Goal: Task Accomplishment & Management: Manage account settings

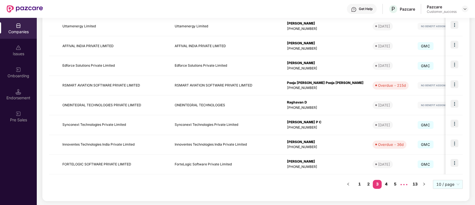
click at [390, 182] on link "4" at bounding box center [386, 184] width 9 height 8
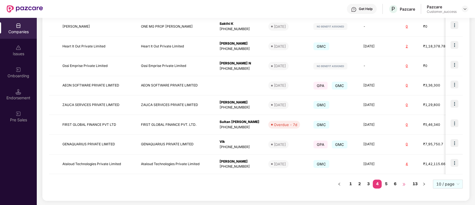
drag, startPoint x: 396, startPoint y: 183, endPoint x: 401, endPoint y: 182, distance: 5.1
click at [396, 183] on link "6" at bounding box center [395, 184] width 9 height 8
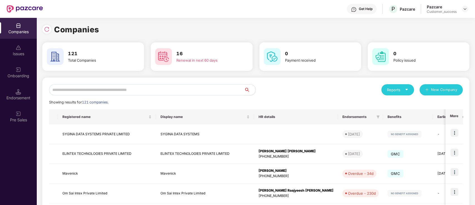
scroll to position [147, 0]
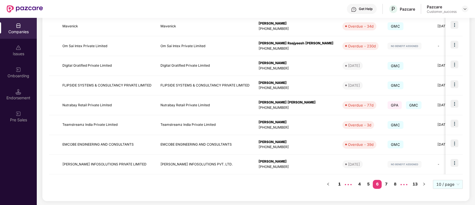
click at [337, 184] on link "1" at bounding box center [339, 184] width 9 height 8
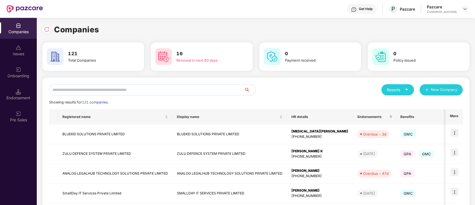
scroll to position [147, 0]
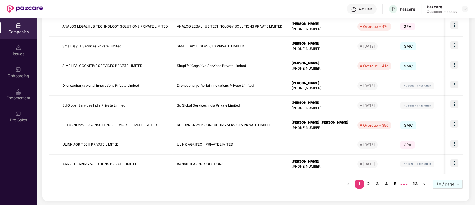
click at [393, 184] on link "5" at bounding box center [395, 184] width 9 height 8
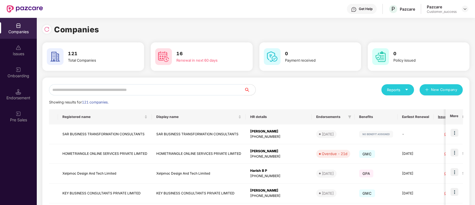
scroll to position [147, 0]
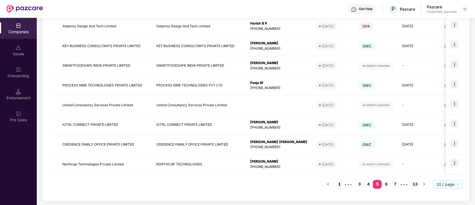
click at [342, 183] on link "1" at bounding box center [339, 184] width 9 height 8
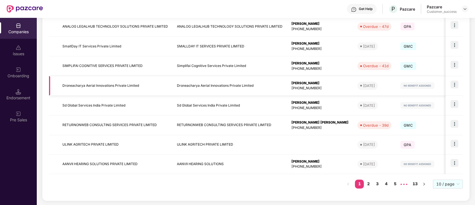
scroll to position [0, 0]
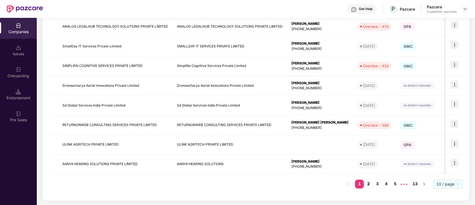
click at [364, 183] on link "2" at bounding box center [368, 184] width 9 height 8
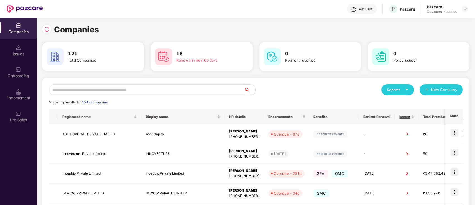
scroll to position [147, 0]
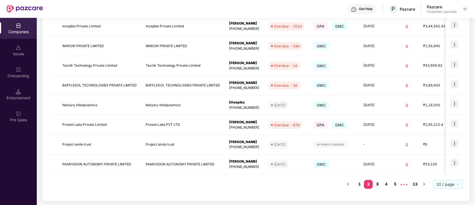
click at [375, 185] on link "3" at bounding box center [377, 184] width 9 height 8
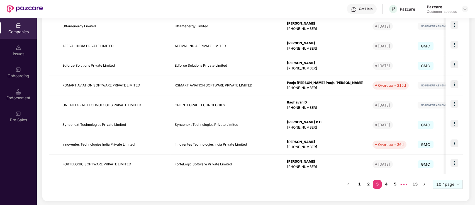
click at [360, 184] on link "1" at bounding box center [359, 184] width 9 height 8
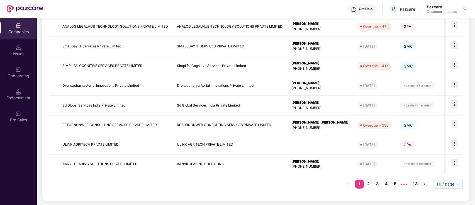
scroll to position [0, 0]
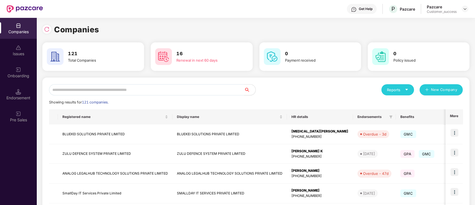
click at [334, 87] on div "Reports New Company" at bounding box center [359, 89] width 207 height 11
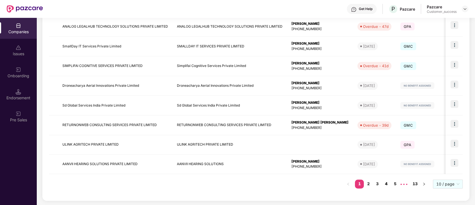
click at [383, 182] on link "4" at bounding box center [386, 184] width 9 height 8
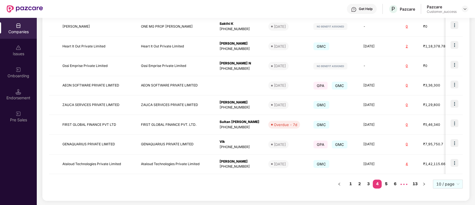
click at [389, 186] on link "5" at bounding box center [386, 184] width 9 height 8
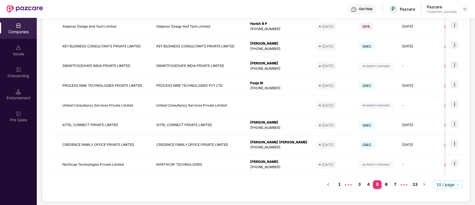
click at [388, 184] on link "6" at bounding box center [386, 184] width 9 height 8
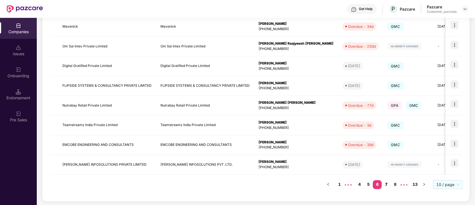
click at [388, 185] on link "7" at bounding box center [386, 184] width 9 height 8
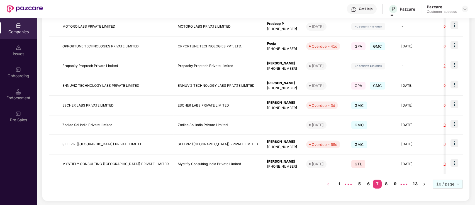
click at [340, 186] on link "1" at bounding box center [339, 184] width 9 height 8
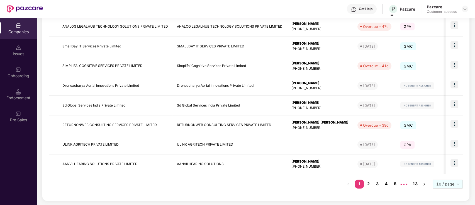
click at [386, 181] on link "4" at bounding box center [386, 184] width 9 height 8
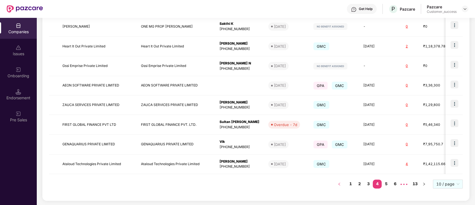
click at [349, 182] on link "1" at bounding box center [350, 184] width 9 height 8
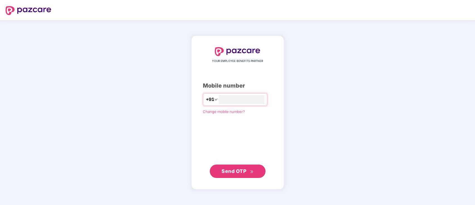
type input "**********"
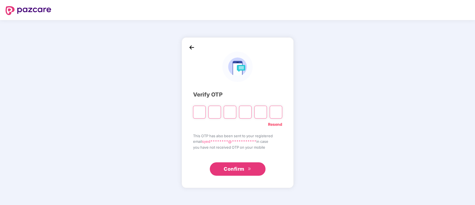
type input "*"
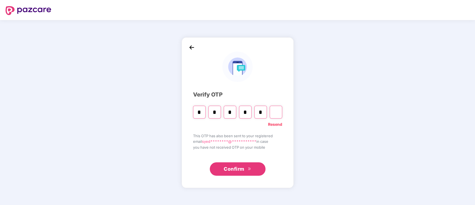
type input "*"
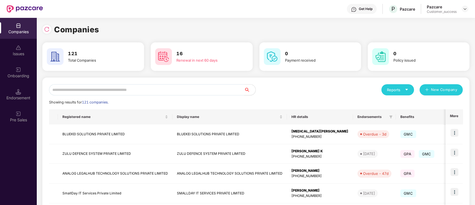
click at [89, 91] on input "text" at bounding box center [146, 89] width 195 height 11
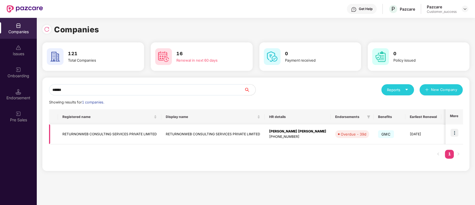
type input "******"
click at [455, 133] on img at bounding box center [455, 133] width 8 height 8
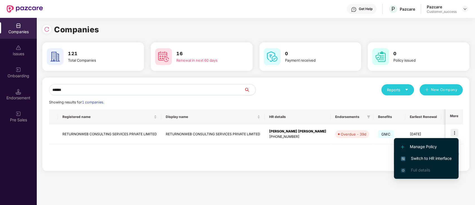
click at [419, 159] on span "Switch to HR interface" at bounding box center [426, 158] width 51 height 6
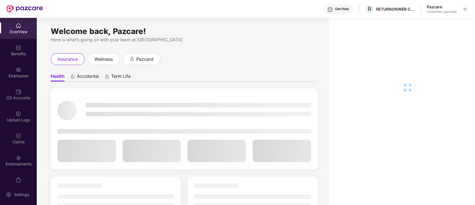
click at [11, 83] on div "OverView Benefits Employees CD Accounts Upload Logs Claims Endorsements My Orde…" at bounding box center [18, 101] width 37 height 166
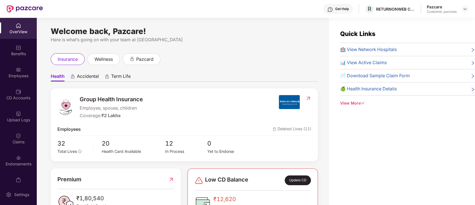
click at [19, 77] on div "Employees" at bounding box center [18, 76] width 37 height 6
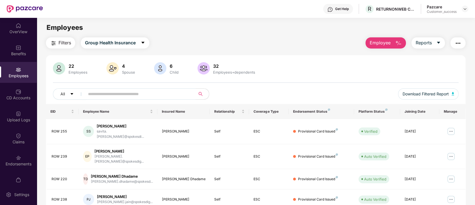
click at [141, 93] on input "text" at bounding box center [138, 94] width 100 height 8
click at [340, 83] on div "22 Employees 4 Spouse 6 Child 32 Employees+dependents All Download Filtered Rep…" at bounding box center [256, 83] width 420 height 42
click at [467, 10] on img at bounding box center [465, 9] width 4 height 4
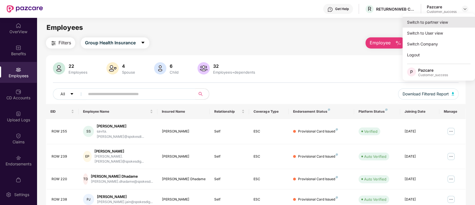
click at [447, 21] on div "Switch to partner view" at bounding box center [439, 22] width 72 height 11
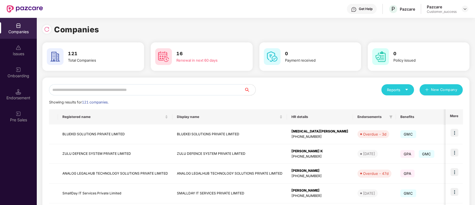
click at [129, 90] on input "text" at bounding box center [146, 89] width 195 height 11
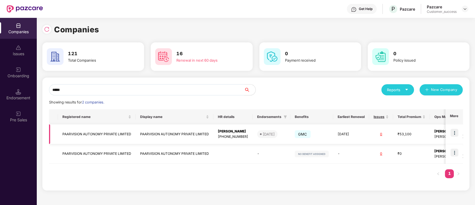
type input "*****"
click at [457, 132] on img at bounding box center [455, 133] width 8 height 8
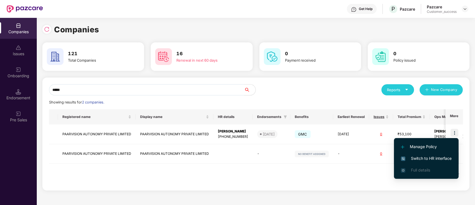
click at [432, 154] on li "Switch to HR interface" at bounding box center [426, 158] width 65 height 12
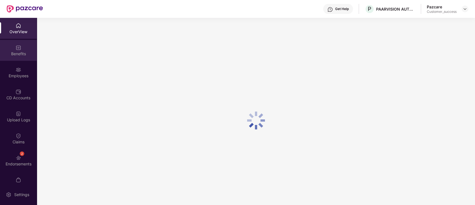
click at [10, 59] on div "Benefits" at bounding box center [18, 50] width 37 height 21
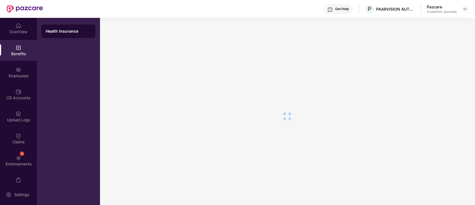
click at [16, 83] on div "OverView Benefits Employees CD Accounts Upload Logs Claims 2 Endorsements My Or…" at bounding box center [18, 101] width 37 height 166
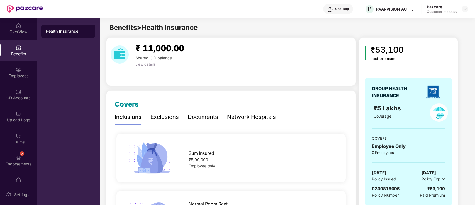
drag, startPoint x: 9, startPoint y: 67, endPoint x: 65, endPoint y: 74, distance: 56.1
click at [9, 67] on div "Employees" at bounding box center [18, 72] width 37 height 21
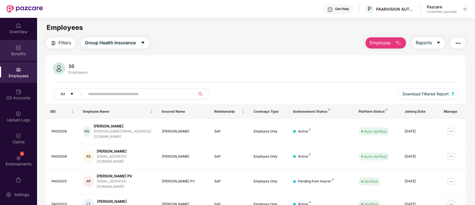
click at [11, 55] on div "Benefits" at bounding box center [18, 54] width 37 height 6
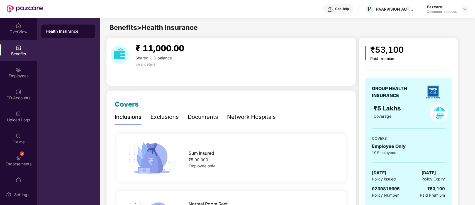
click at [250, 122] on div "Network Hospitals" at bounding box center [251, 116] width 49 height 15
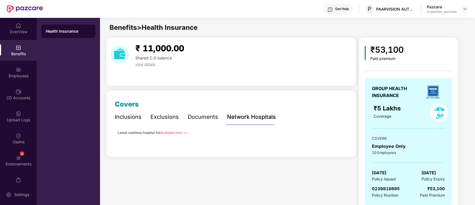
click at [164, 131] on link "Available here >>" at bounding box center [174, 132] width 28 height 4
click at [25, 74] on div "Employees" at bounding box center [18, 76] width 37 height 6
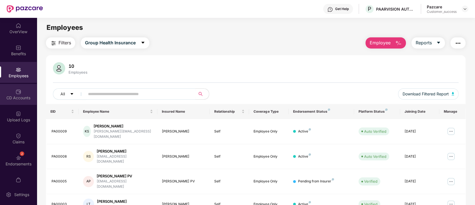
click at [20, 94] on div "CD Accounts" at bounding box center [18, 94] width 37 height 21
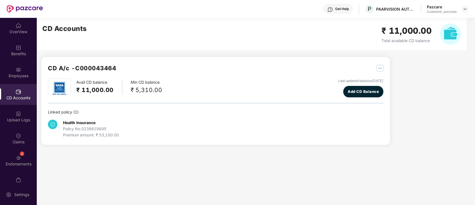
click at [171, 37] on div "CD Accounts ₹ 11,000.00 Total available CD balance" at bounding box center [252, 34] width 430 height 32
click at [17, 70] on img at bounding box center [19, 70] width 6 height 6
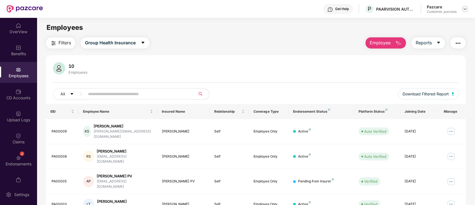
click at [466, 10] on img at bounding box center [465, 9] width 4 height 4
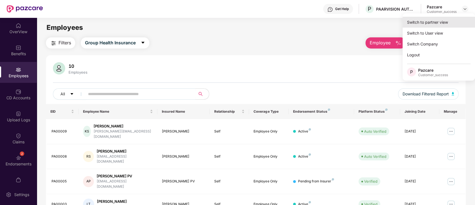
click at [448, 19] on div "Switch to partner view" at bounding box center [439, 22] width 72 height 11
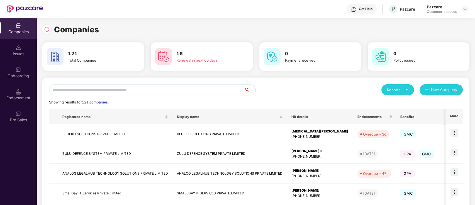
click at [120, 91] on input "text" at bounding box center [146, 89] width 195 height 11
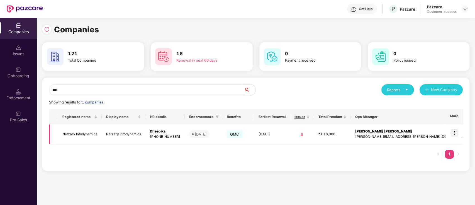
type input "***"
click at [454, 134] on img at bounding box center [455, 133] width 8 height 8
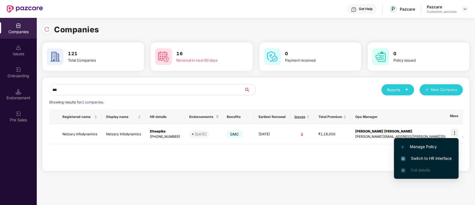
click at [433, 157] on span "Switch to HR interface" at bounding box center [426, 158] width 51 height 6
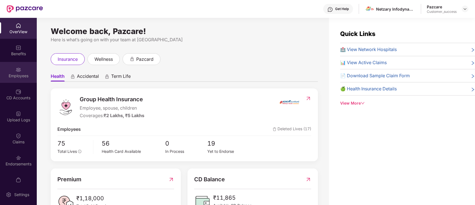
drag, startPoint x: 17, startPoint y: 74, endPoint x: 17, endPoint y: 71, distance: 3.1
click at [17, 71] on div "Employees" at bounding box center [18, 72] width 37 height 21
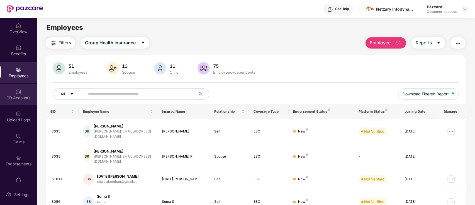
click at [18, 103] on div "CD Accounts" at bounding box center [18, 94] width 37 height 21
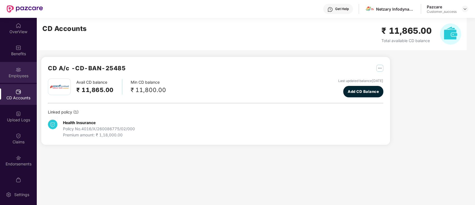
click at [16, 69] on img at bounding box center [19, 70] width 6 height 6
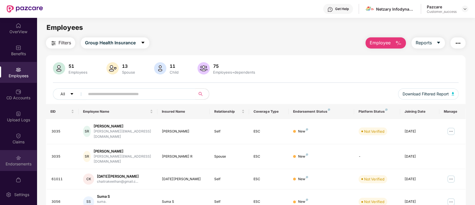
click at [14, 164] on div "Endorsements" at bounding box center [18, 164] width 37 height 6
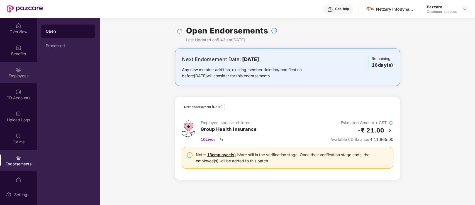
click at [19, 70] on div "Employees" at bounding box center [18, 72] width 37 height 21
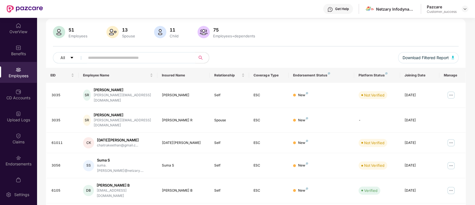
scroll to position [38, 0]
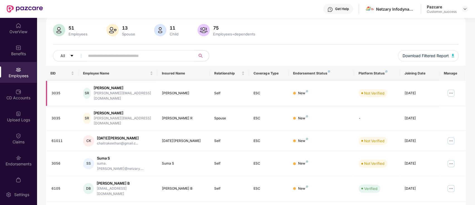
click at [451, 89] on img at bounding box center [451, 93] width 9 height 9
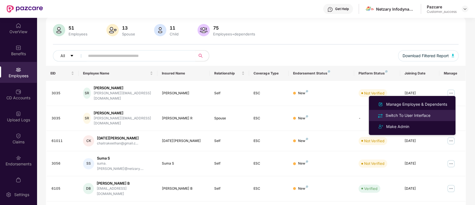
click at [395, 113] on div "Switch To User Interface" at bounding box center [408, 115] width 47 height 6
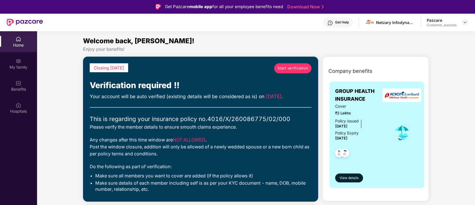
click at [290, 64] on link "Start verification" at bounding box center [292, 68] width 37 height 10
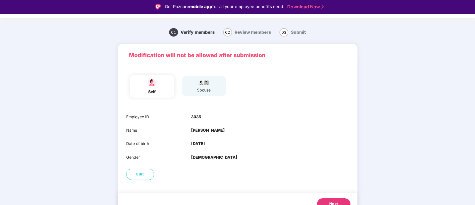
scroll to position [19, 0]
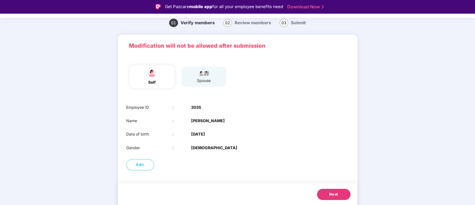
drag, startPoint x: 330, startPoint y: 191, endPoint x: 330, endPoint y: 188, distance: 3.1
click at [330, 191] on span "Next" at bounding box center [333, 194] width 9 height 6
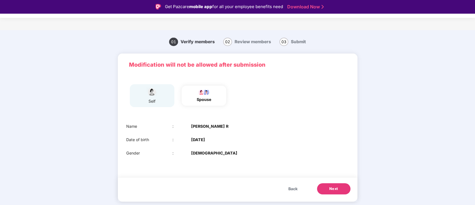
scroll to position [0, 0]
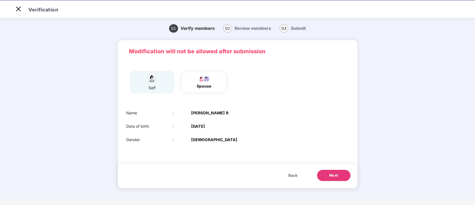
click at [331, 177] on span "Next" at bounding box center [333, 176] width 9 height 6
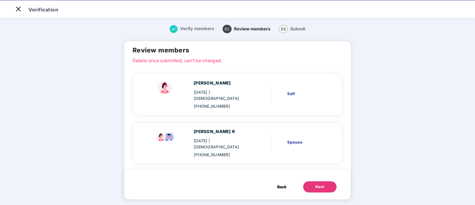
drag, startPoint x: 325, startPoint y: 174, endPoint x: 320, endPoint y: 129, distance: 46.1
click at [325, 181] on button "Next" at bounding box center [319, 186] width 33 height 11
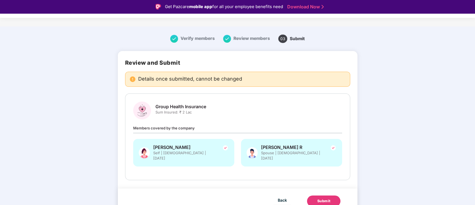
scroll to position [4, 0]
click at [319, 197] on div "Submit" at bounding box center [323, 200] width 13 height 6
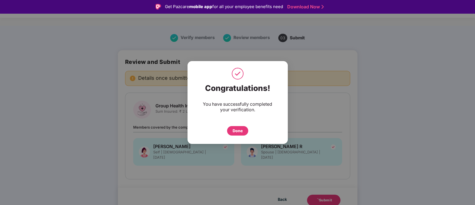
drag, startPoint x: 241, startPoint y: 132, endPoint x: 116, endPoint y: 66, distance: 141.0
click at [240, 131] on div "Done" at bounding box center [238, 131] width 10 height 6
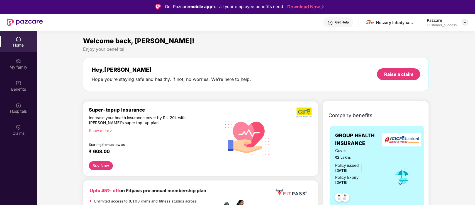
click at [465, 23] on img at bounding box center [465, 22] width 4 height 4
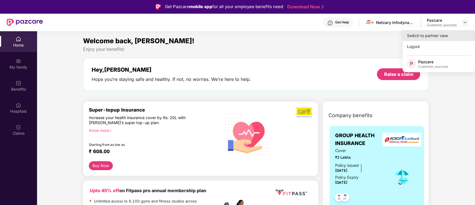
click at [431, 36] on div "Switch to partner view" at bounding box center [439, 35] width 72 height 11
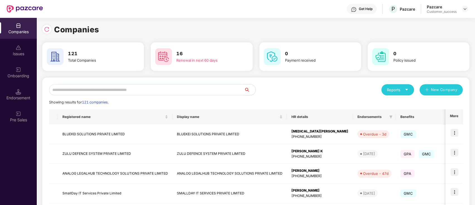
click at [167, 90] on input "text" at bounding box center [146, 89] width 195 height 11
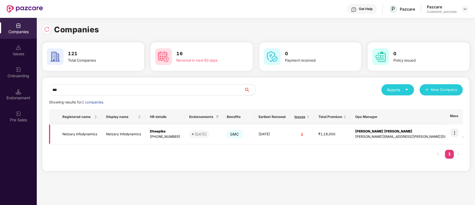
type input "***"
drag, startPoint x: 457, startPoint y: 131, endPoint x: 454, endPoint y: 137, distance: 6.6
click at [456, 131] on img at bounding box center [455, 133] width 8 height 8
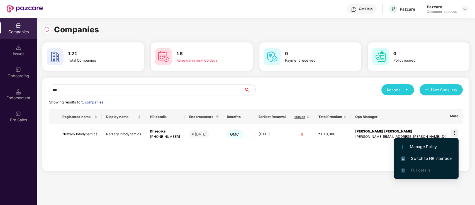
click at [435, 159] on span "Switch to HR interface" at bounding box center [426, 158] width 51 height 6
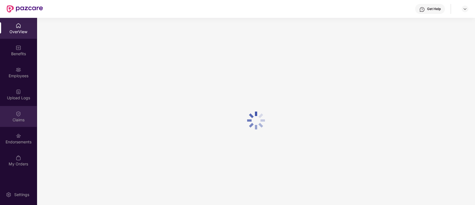
click at [10, 118] on div "Claims" at bounding box center [18, 120] width 37 height 6
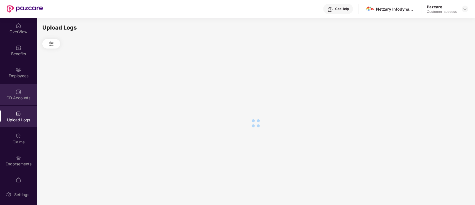
click at [21, 90] on div "CD Accounts" at bounding box center [18, 94] width 37 height 21
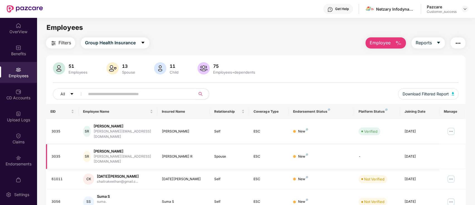
scroll to position [137, 0]
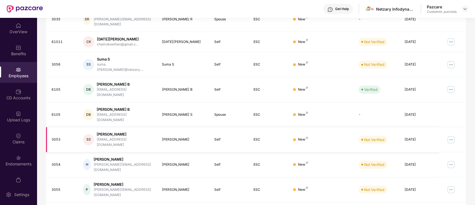
click at [451, 135] on img at bounding box center [451, 139] width 9 height 9
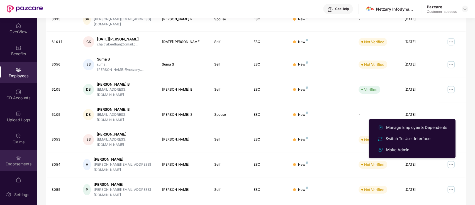
click at [24, 158] on div "Endorsements" at bounding box center [18, 160] width 37 height 21
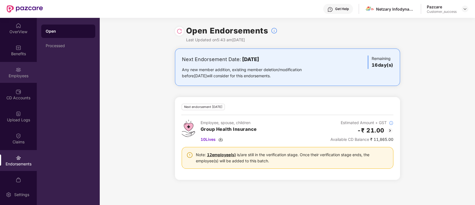
click at [20, 77] on div "Employees" at bounding box center [18, 76] width 37 height 6
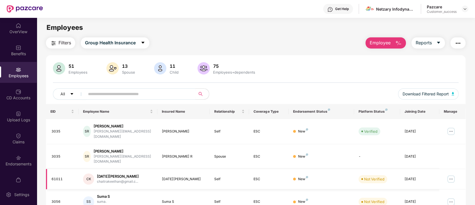
click at [449, 174] on img at bounding box center [451, 178] width 9 height 9
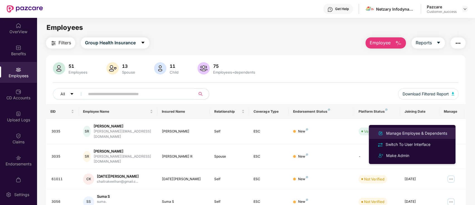
click at [396, 137] on li "Manage Employee & Dependents" at bounding box center [412, 133] width 87 height 11
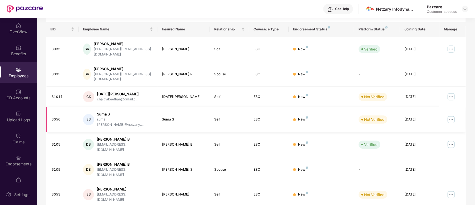
scroll to position [83, 0]
click at [456, 86] on td at bounding box center [453, 96] width 26 height 20
click at [454, 92] on img at bounding box center [451, 96] width 9 height 9
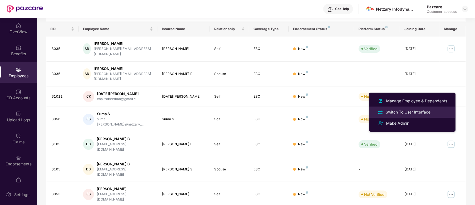
click at [406, 115] on li "Switch To User Interface" at bounding box center [412, 111] width 87 height 11
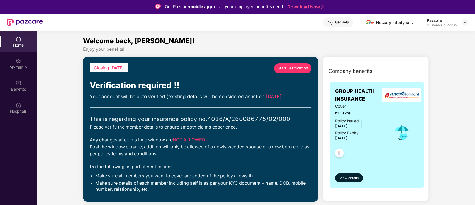
click at [310, 67] on link "Start verification" at bounding box center [292, 68] width 37 height 10
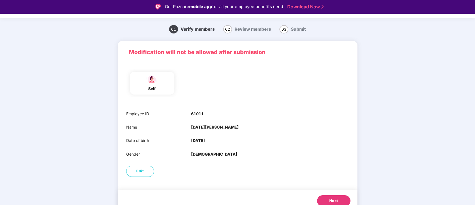
scroll to position [19, 0]
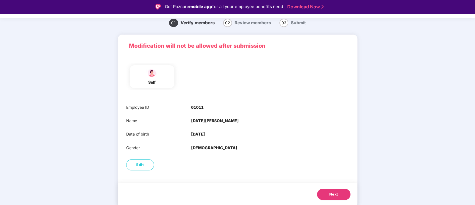
click at [329, 194] on span "Next" at bounding box center [333, 194] width 9 height 6
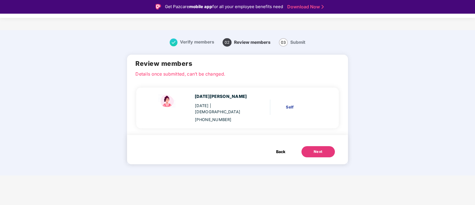
scroll to position [0, 0]
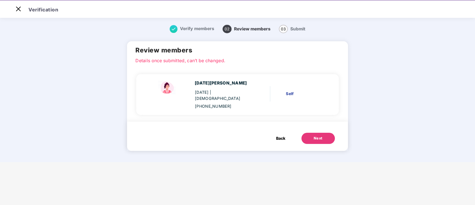
click at [314, 135] on div "Next" at bounding box center [318, 138] width 9 height 6
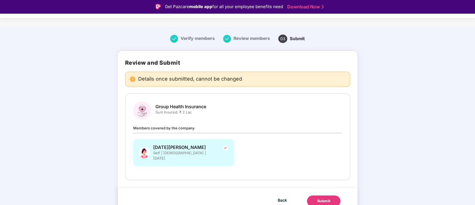
scroll to position [4, 0]
click at [326, 197] on div "Submit" at bounding box center [323, 200] width 13 height 6
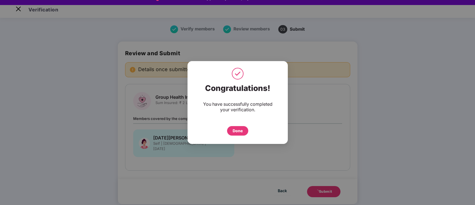
scroll to position [13, 0]
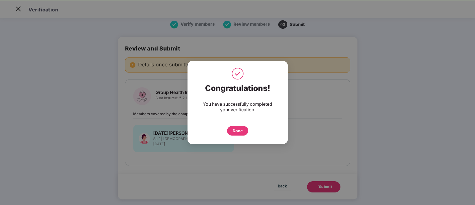
click at [242, 132] on div "Done" at bounding box center [238, 131] width 10 height 6
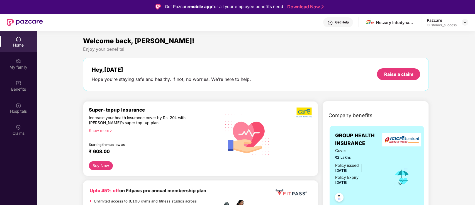
click at [463, 24] on div at bounding box center [465, 22] width 7 height 7
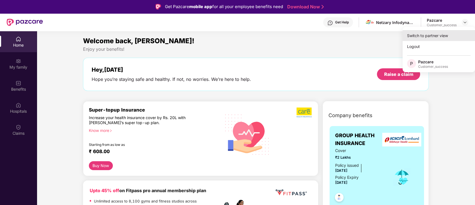
click at [448, 40] on div "Switch to partner view" at bounding box center [439, 35] width 72 height 11
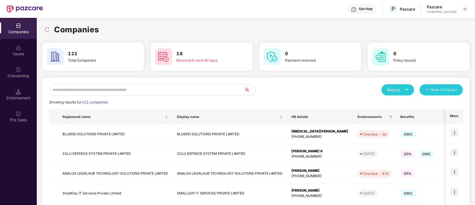
click at [92, 90] on input "text" at bounding box center [146, 89] width 195 height 11
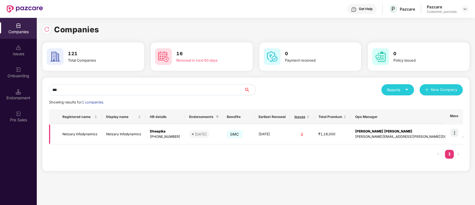
type input "***"
click at [457, 135] on img at bounding box center [455, 133] width 8 height 8
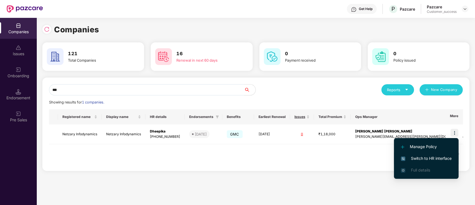
click at [437, 154] on li "Switch to HR interface" at bounding box center [426, 158] width 65 height 12
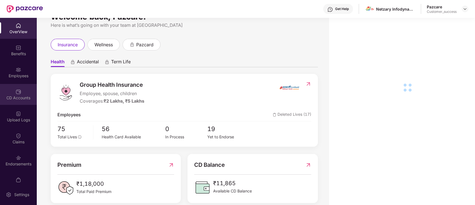
scroll to position [22, 0]
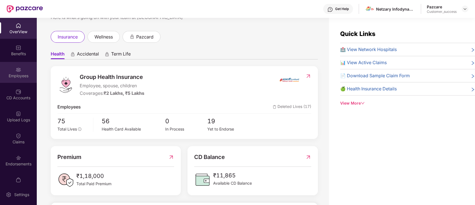
click at [10, 71] on div "Employees" at bounding box center [18, 72] width 37 height 21
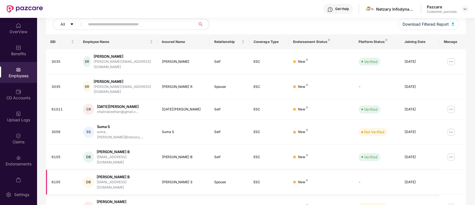
scroll to position [71, 0]
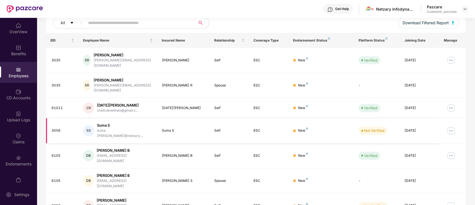
drag, startPoint x: 450, startPoint y: 119, endPoint x: 440, endPoint y: 123, distance: 11.1
click at [450, 126] on img at bounding box center [451, 130] width 9 height 9
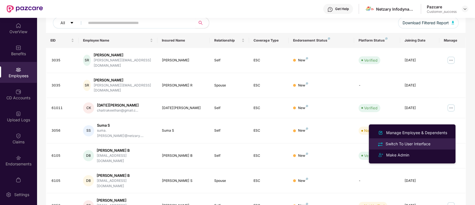
click at [398, 142] on div "Switch To User Interface" at bounding box center [408, 144] width 47 height 6
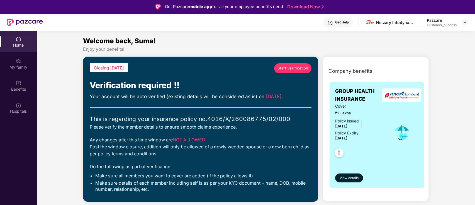
click at [297, 73] on link "Start verification" at bounding box center [292, 68] width 37 height 10
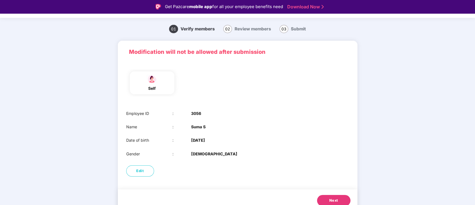
scroll to position [19, 0]
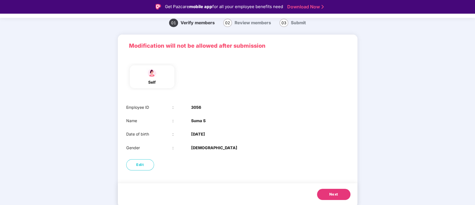
click at [330, 193] on button "Next" at bounding box center [333, 194] width 33 height 11
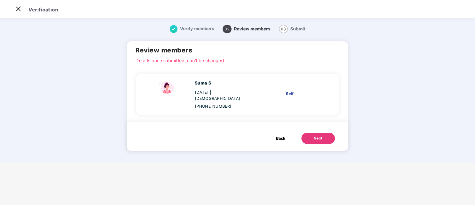
scroll to position [0, 0]
click at [314, 135] on div "Next" at bounding box center [318, 138] width 9 height 6
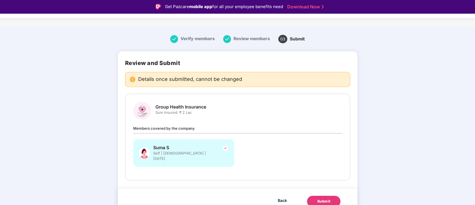
scroll to position [4, 0]
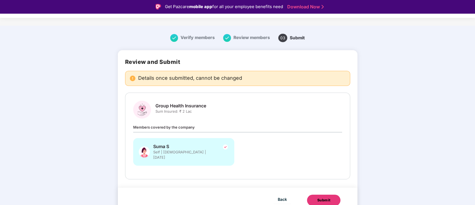
drag, startPoint x: 321, startPoint y: 193, endPoint x: 239, endPoint y: 115, distance: 112.6
click at [320, 197] on div "Submit" at bounding box center [323, 200] width 13 height 6
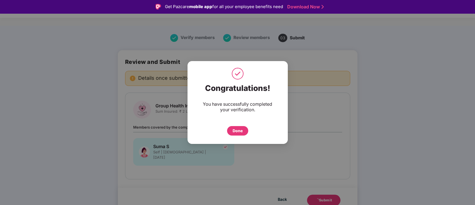
drag, startPoint x: 232, startPoint y: 130, endPoint x: 204, endPoint y: 101, distance: 40.0
click at [232, 129] on div "Done" at bounding box center [237, 130] width 21 height 9
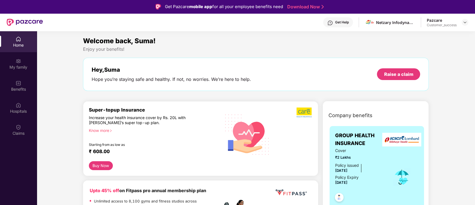
drag, startPoint x: 464, startPoint y: 21, endPoint x: 463, endPoint y: 29, distance: 8.4
click at [464, 21] on img at bounding box center [465, 22] width 4 height 4
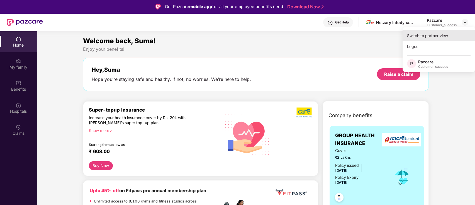
click at [449, 32] on div "Switch to partner view" at bounding box center [439, 35] width 72 height 11
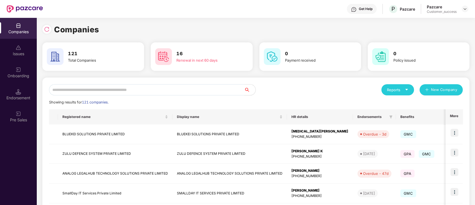
click at [75, 92] on input "text" at bounding box center [146, 89] width 195 height 11
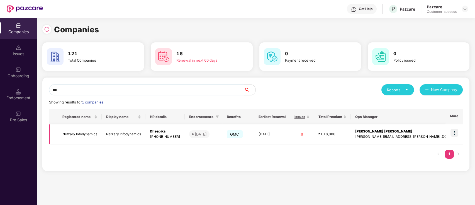
type input "***"
drag, startPoint x: 459, startPoint y: 129, endPoint x: 459, endPoint y: 133, distance: 4.2
click at [459, 129] on td at bounding box center [454, 134] width 17 height 20
click at [453, 132] on img at bounding box center [455, 133] width 8 height 8
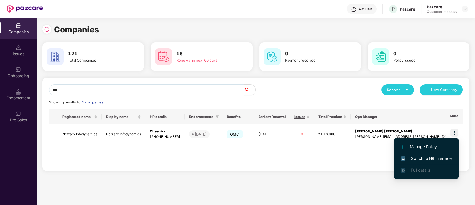
click at [444, 155] on span "Switch to HR interface" at bounding box center [426, 158] width 51 height 6
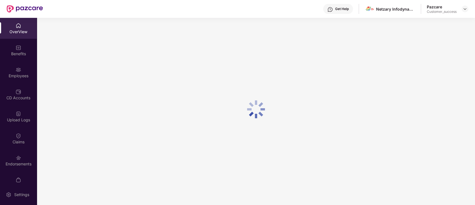
scroll to position [18, 0]
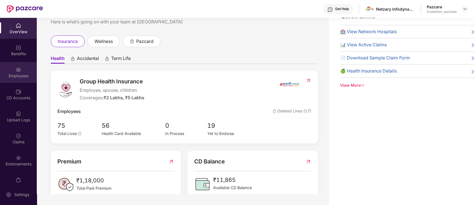
click at [23, 83] on div "OverView Benefits Employees CD Accounts Upload Logs Claims Endorsements My Orde…" at bounding box center [18, 101] width 37 height 166
click at [22, 76] on div "Employees" at bounding box center [18, 76] width 37 height 6
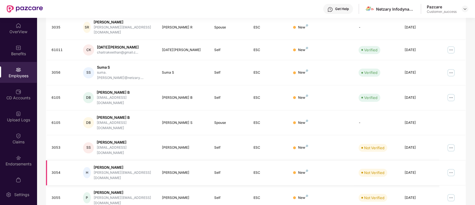
scroll to position [137, 0]
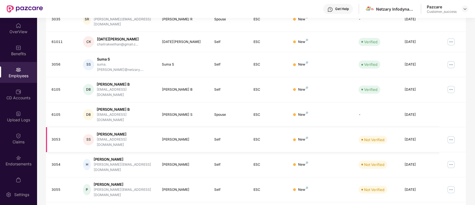
click at [449, 135] on img at bounding box center [451, 139] width 9 height 9
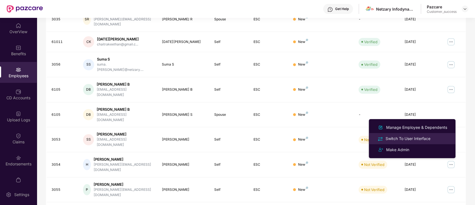
click at [409, 135] on div "Switch To User Interface" at bounding box center [408, 138] width 47 height 6
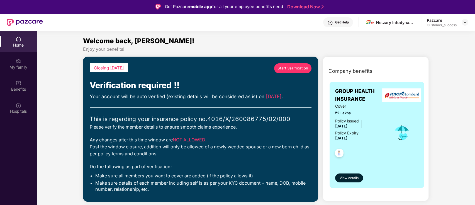
click at [292, 74] on div "Start verification" at bounding box center [292, 71] width 37 height 16
click at [292, 70] on span "Start verification" at bounding box center [293, 68] width 31 height 6
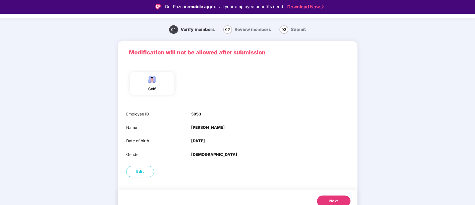
scroll to position [19, 0]
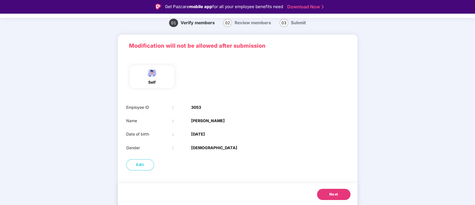
drag, startPoint x: 328, startPoint y: 198, endPoint x: 325, endPoint y: 194, distance: 4.7
click at [328, 198] on button "Next" at bounding box center [333, 194] width 33 height 11
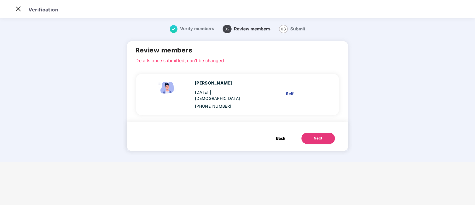
click at [325, 137] on button "Next" at bounding box center [318, 138] width 33 height 11
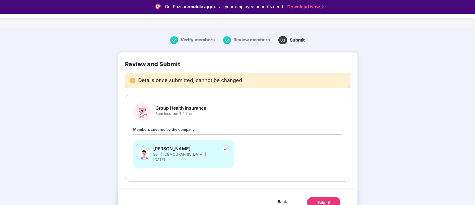
scroll to position [4, 0]
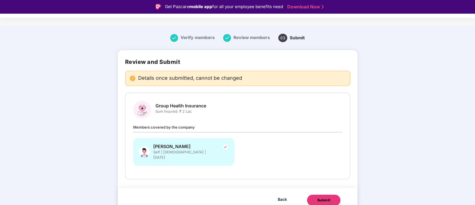
drag, startPoint x: 326, startPoint y: 194, endPoint x: 309, endPoint y: 181, distance: 21.4
click at [325, 197] on div "Submit" at bounding box center [323, 200] width 13 height 6
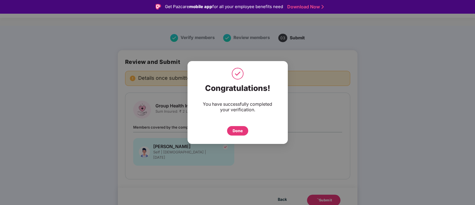
drag, startPoint x: 241, startPoint y: 133, endPoint x: 222, endPoint y: 119, distance: 24.4
click at [241, 134] on div "Done" at bounding box center [237, 130] width 21 height 9
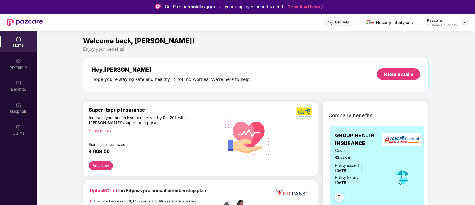
drag, startPoint x: 459, startPoint y: 23, endPoint x: 464, endPoint y: 21, distance: 4.9
click at [461, 22] on div "Pazcare Customer_success" at bounding box center [448, 23] width 42 height 10
click at [464, 21] on img at bounding box center [465, 22] width 4 height 4
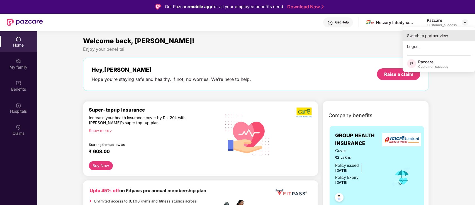
click at [452, 31] on div "Switch to partner view" at bounding box center [439, 35] width 72 height 11
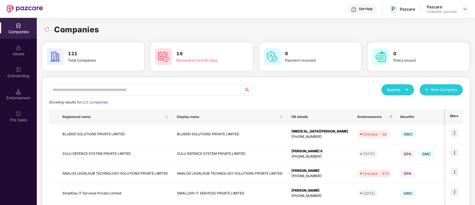
click at [163, 87] on input "text" at bounding box center [146, 89] width 195 height 11
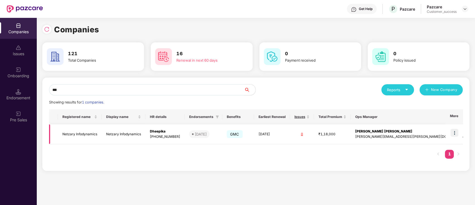
type input "***"
click at [457, 134] on img at bounding box center [455, 133] width 8 height 8
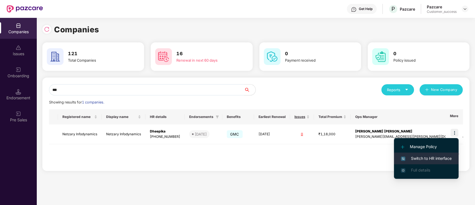
click at [436, 153] on li "Switch to HR interface" at bounding box center [426, 158] width 65 height 12
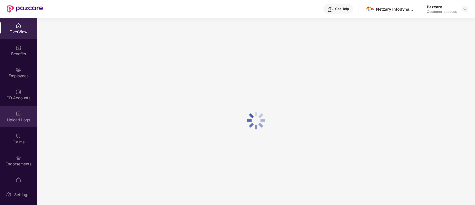
click at [2, 117] on div "Upload Logs" at bounding box center [18, 116] width 37 height 21
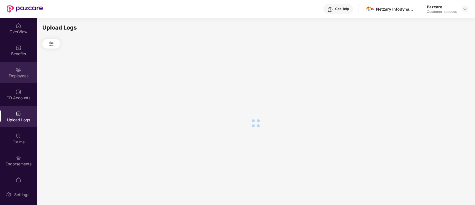
drag, startPoint x: 2, startPoint y: 117, endPoint x: 17, endPoint y: 74, distance: 45.5
click at [7, 84] on div "OverView Benefits Employees CD Accounts Upload Logs Claims Endorsements My Orde…" at bounding box center [18, 101] width 37 height 166
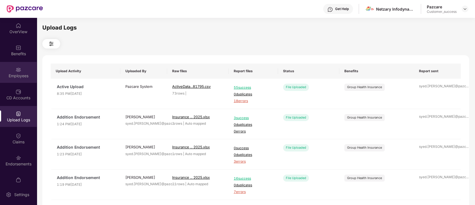
click at [20, 72] on img at bounding box center [19, 70] width 6 height 6
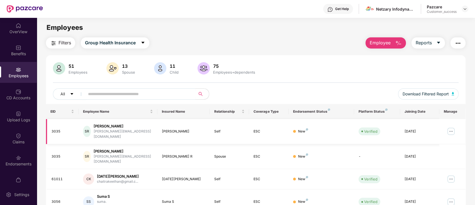
scroll to position [137, 0]
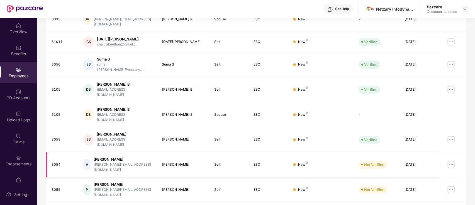
click at [455, 160] on img at bounding box center [451, 164] width 9 height 9
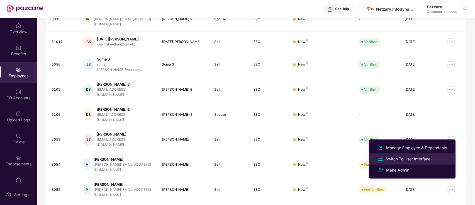
click at [417, 157] on div "Switch To User Interface" at bounding box center [408, 159] width 47 height 6
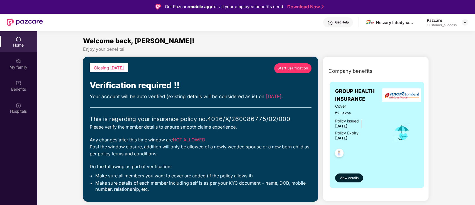
click at [311, 64] on div "Company benefits GROUP HEALTH INSURANCE Cover ₹2 Lakhs Policy issued [DATE] Pol…" at bounding box center [376, 132] width 130 height 137
click at [297, 67] on span "Start verification" at bounding box center [293, 68] width 31 height 6
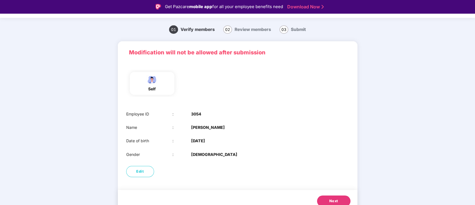
scroll to position [19, 0]
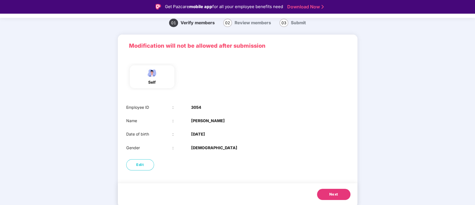
click at [332, 197] on button "Next" at bounding box center [333, 194] width 33 height 11
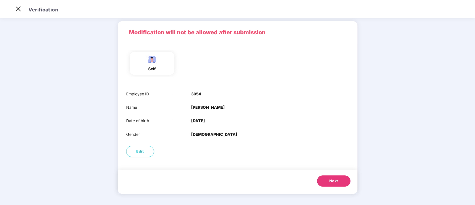
scroll to position [0, 0]
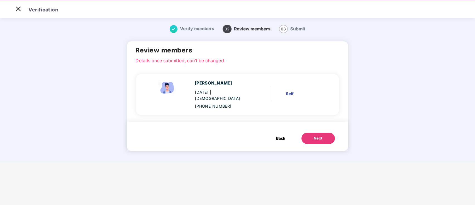
click at [324, 135] on button "Next" at bounding box center [318, 138] width 33 height 11
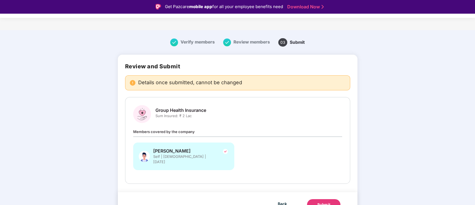
click at [323, 202] on div "Submit" at bounding box center [323, 205] width 13 height 6
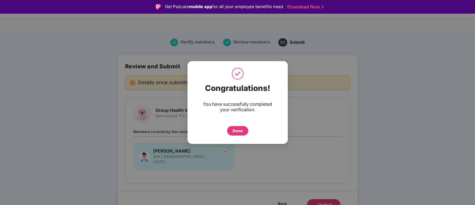
click at [235, 131] on div "Done" at bounding box center [238, 131] width 10 height 6
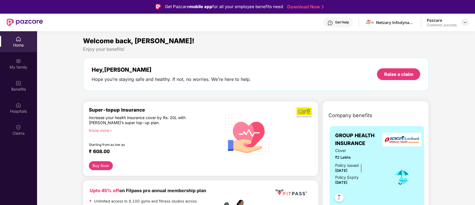
click at [466, 21] on img at bounding box center [465, 22] width 4 height 4
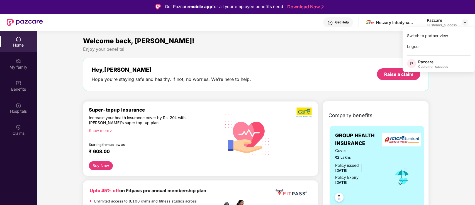
click at [444, 30] on div "Switch to partner view Logout P Pazcare Customer_success" at bounding box center [439, 49] width 72 height 45
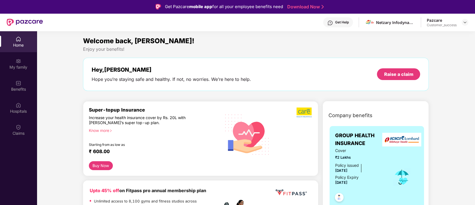
click at [464, 24] on img at bounding box center [465, 22] width 4 height 4
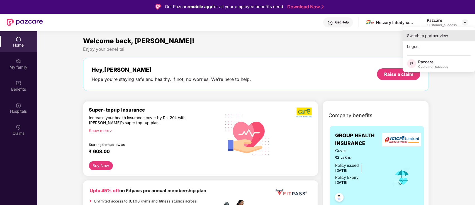
click at [455, 32] on div "Switch to partner view" at bounding box center [439, 35] width 72 height 11
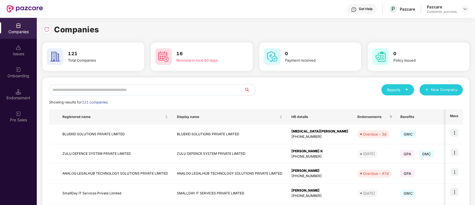
click at [146, 87] on input "text" at bounding box center [146, 89] width 195 height 11
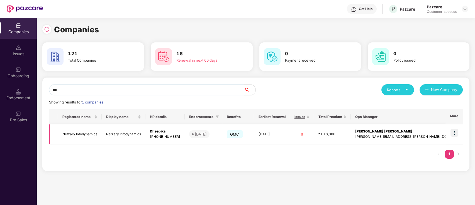
type input "***"
drag, startPoint x: 459, startPoint y: 132, endPoint x: 454, endPoint y: 140, distance: 10.5
click at [459, 132] on td at bounding box center [454, 134] width 17 height 20
click at [454, 131] on img at bounding box center [455, 133] width 8 height 8
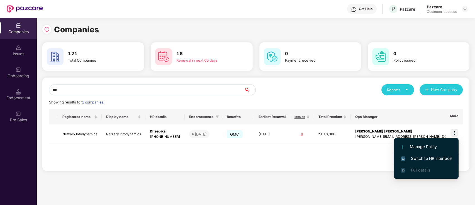
click at [434, 158] on span "Switch to HR interface" at bounding box center [426, 158] width 51 height 6
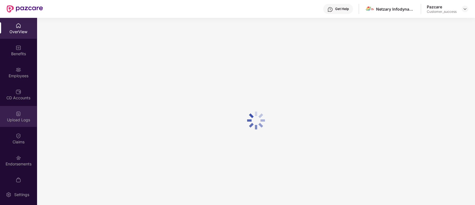
click at [14, 106] on div "Upload Logs" at bounding box center [18, 116] width 37 height 21
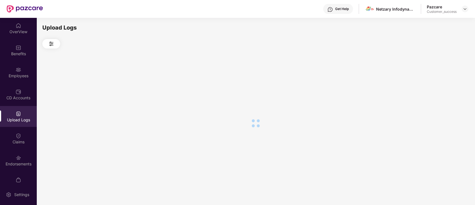
click at [14, 89] on div "CD Accounts" at bounding box center [18, 94] width 37 height 21
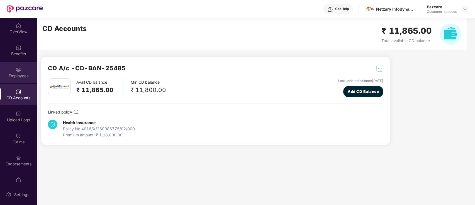
click at [21, 80] on div "Employees" at bounding box center [18, 72] width 37 height 21
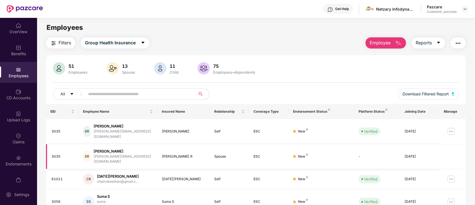
scroll to position [137, 0]
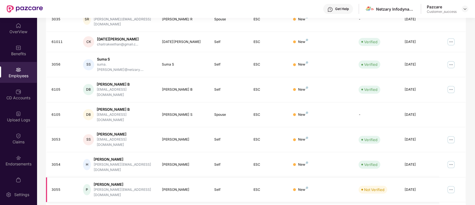
click at [449, 185] on img at bounding box center [451, 189] width 9 height 9
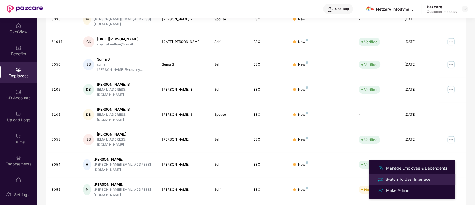
click at [403, 177] on div "Switch To User Interface" at bounding box center [408, 179] width 47 height 6
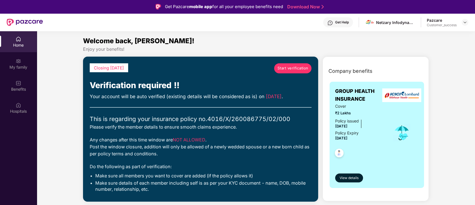
click at [297, 68] on span "Start verification" at bounding box center [293, 68] width 31 height 6
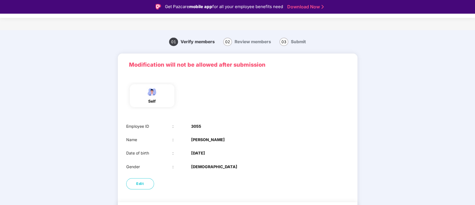
scroll to position [19, 0]
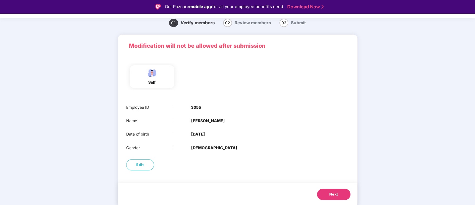
click at [326, 193] on button "Next" at bounding box center [333, 194] width 33 height 11
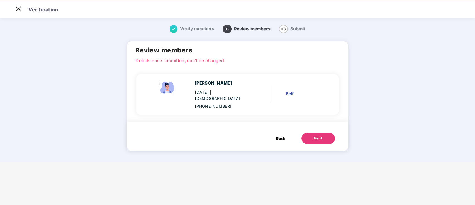
scroll to position [0, 0]
click at [332, 134] on button "Next" at bounding box center [318, 138] width 33 height 11
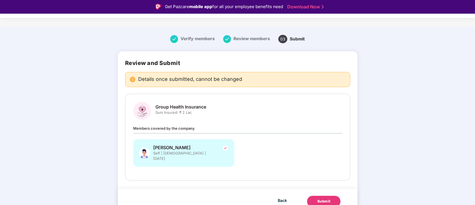
scroll to position [4, 0]
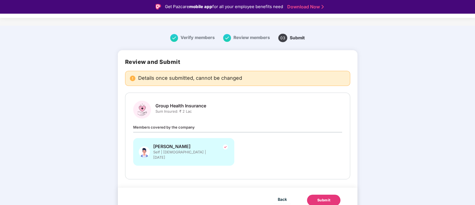
click at [325, 188] on div "Back Submit" at bounding box center [238, 200] width 240 height 25
click at [322, 197] on div "Submit" at bounding box center [323, 200] width 13 height 6
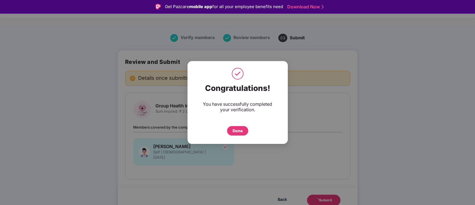
drag, startPoint x: 237, startPoint y: 126, endPoint x: 241, endPoint y: 130, distance: 5.5
click at [237, 127] on div "Done" at bounding box center [237, 130] width 21 height 9
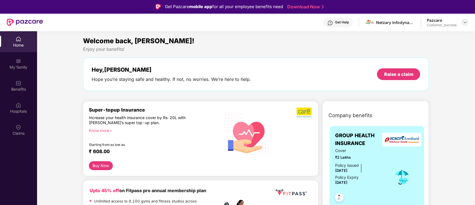
click at [466, 21] on img at bounding box center [465, 22] width 4 height 4
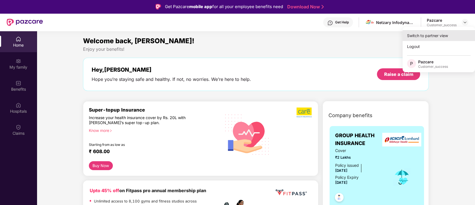
click at [448, 38] on div "Switch to partner view" at bounding box center [439, 35] width 72 height 11
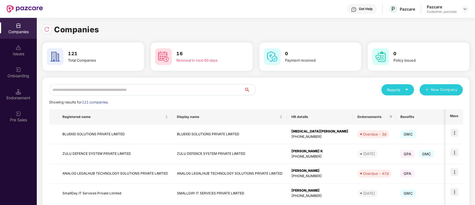
click at [125, 88] on input "text" at bounding box center [146, 89] width 195 height 11
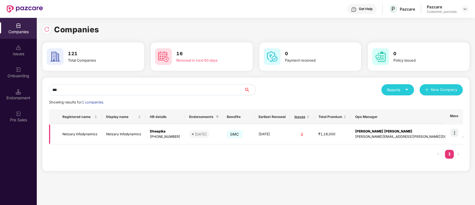
type input "***"
drag, startPoint x: 454, startPoint y: 133, endPoint x: 451, endPoint y: 139, distance: 6.5
click at [454, 133] on img at bounding box center [455, 133] width 8 height 8
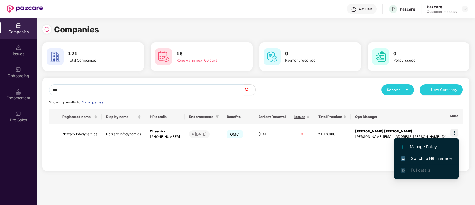
click at [416, 157] on span "Switch to HR interface" at bounding box center [426, 158] width 51 height 6
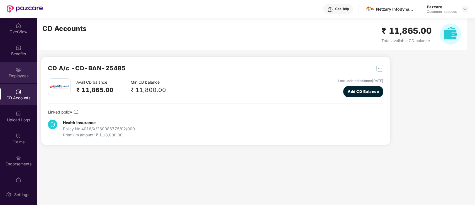
click at [9, 74] on div "Employees" at bounding box center [18, 76] width 37 height 6
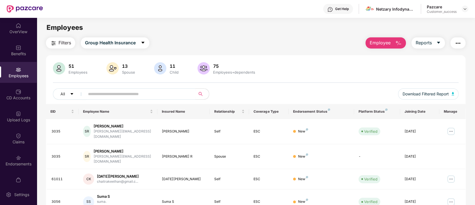
scroll to position [137, 0]
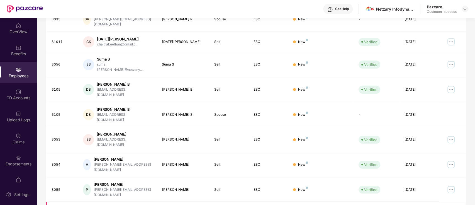
drag, startPoint x: 452, startPoint y: 171, endPoint x: 449, endPoint y: 172, distance: 3.4
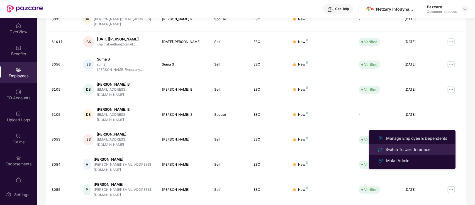
click at [421, 149] on div "Switch To User Interface" at bounding box center [408, 149] width 47 height 6
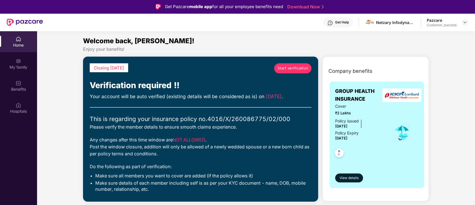
click at [283, 68] on span "Start verification" at bounding box center [293, 68] width 31 height 6
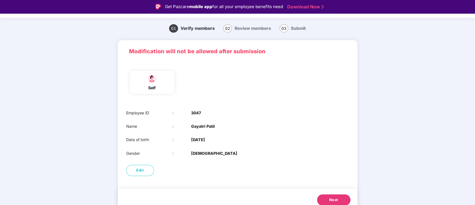
scroll to position [19, 0]
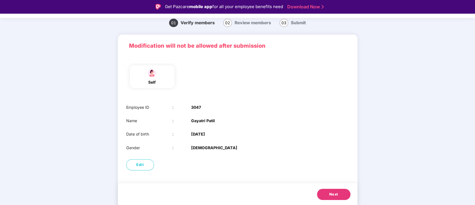
click at [331, 194] on span "Next" at bounding box center [333, 194] width 9 height 6
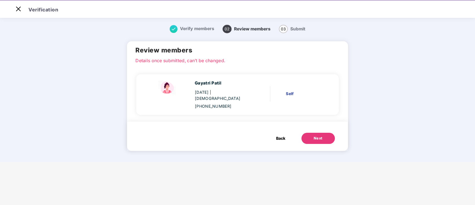
scroll to position [0, 0]
click at [318, 133] on button "Next" at bounding box center [318, 138] width 33 height 11
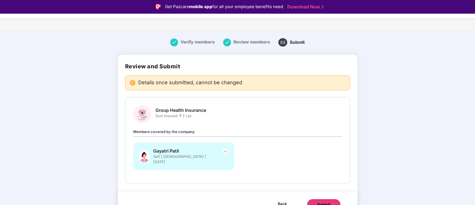
drag, startPoint x: 323, startPoint y: 196, endPoint x: 322, endPoint y: 191, distance: 4.9
click at [323, 202] on div "Submit" at bounding box center [323, 205] width 13 height 6
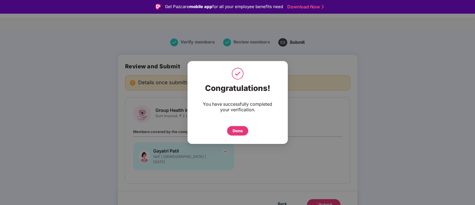
click at [239, 134] on div "Done" at bounding box center [237, 130] width 21 height 9
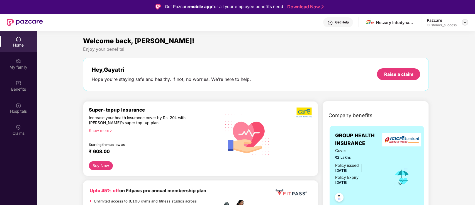
click at [467, 22] on img at bounding box center [465, 22] width 4 height 4
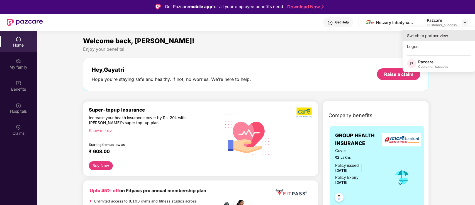
click at [447, 32] on div "Switch to partner view" at bounding box center [439, 35] width 72 height 11
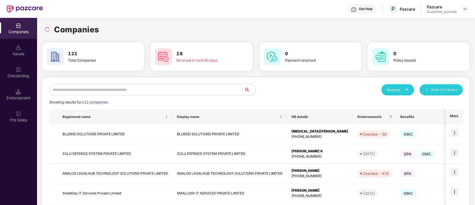
click at [128, 90] on input "text" at bounding box center [146, 89] width 195 height 11
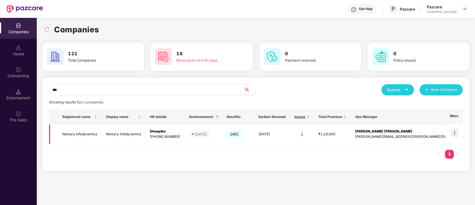
type input "***"
click at [457, 135] on img at bounding box center [455, 133] width 8 height 8
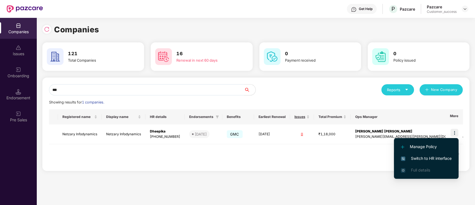
click at [420, 157] on span "Switch to HR interface" at bounding box center [426, 158] width 51 height 6
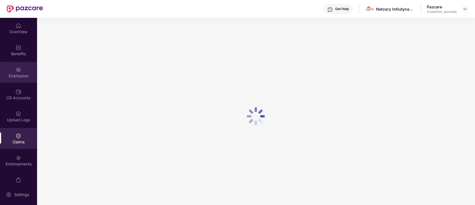
click at [7, 74] on div "Employees" at bounding box center [18, 76] width 37 height 6
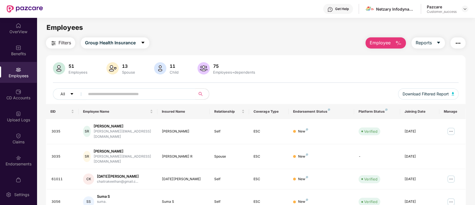
scroll to position [137, 0]
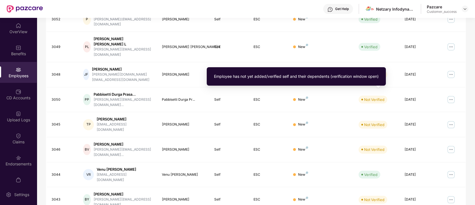
scroll to position [0, 0]
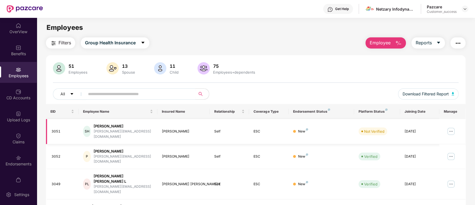
click at [453, 129] on img at bounding box center [451, 131] width 9 height 9
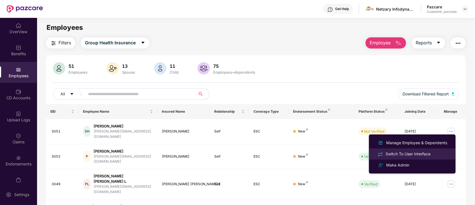
click at [411, 152] on div "Switch To User Interface" at bounding box center [408, 154] width 47 height 6
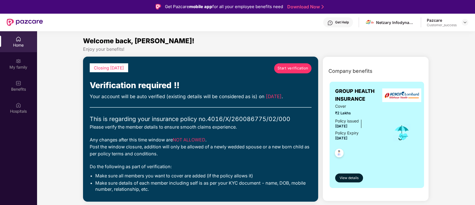
click at [297, 65] on span "Start verification" at bounding box center [293, 68] width 31 height 6
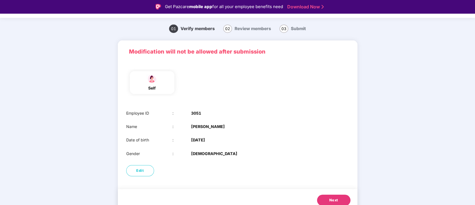
scroll to position [19, 0]
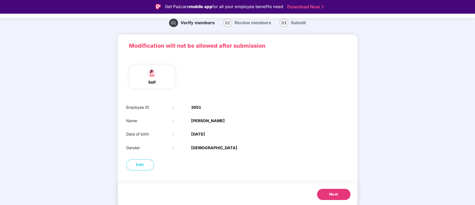
click at [323, 193] on button "Next" at bounding box center [333, 194] width 33 height 11
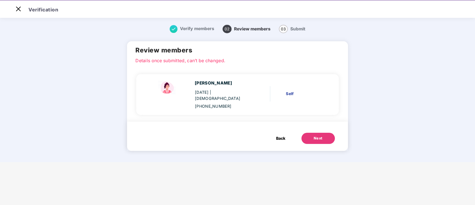
scroll to position [0, 0]
click at [310, 133] on button "Next" at bounding box center [318, 138] width 33 height 11
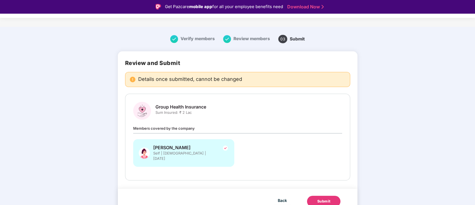
scroll to position [4, 0]
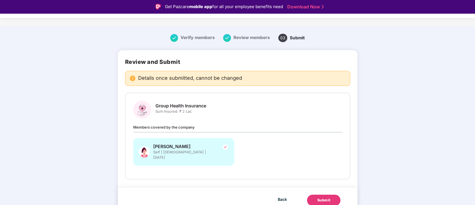
click at [323, 197] on div "Submit" at bounding box center [323, 200] width 13 height 6
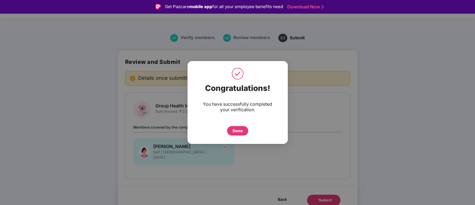
click at [235, 134] on div "Done" at bounding box center [237, 130] width 21 height 9
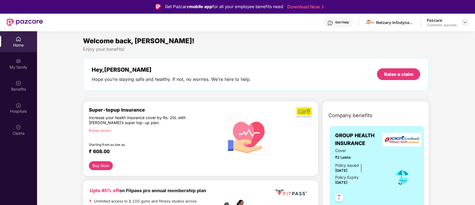
click at [464, 23] on img at bounding box center [465, 22] width 4 height 4
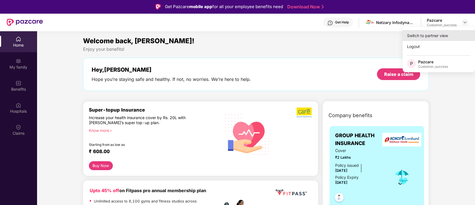
click at [452, 37] on div "Switch to partner view" at bounding box center [439, 35] width 72 height 11
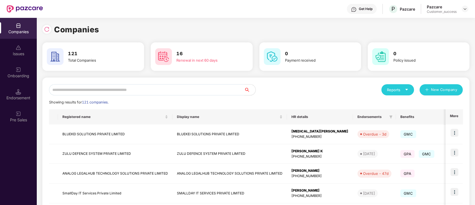
click at [91, 92] on input "text" at bounding box center [146, 89] width 195 height 11
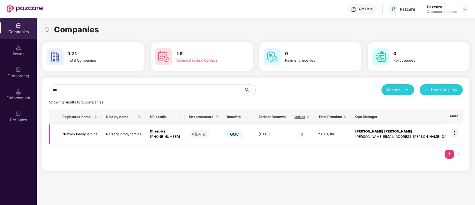
type input "***"
click at [455, 130] on img at bounding box center [455, 133] width 8 height 8
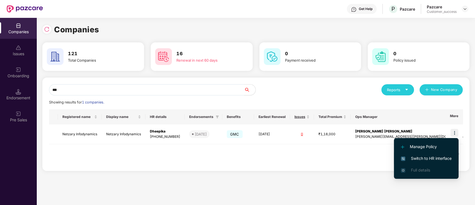
click at [442, 154] on li "Switch to HR interface" at bounding box center [426, 158] width 65 height 12
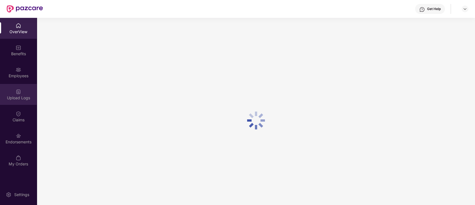
click at [12, 100] on div "Upload Logs" at bounding box center [18, 98] width 37 height 6
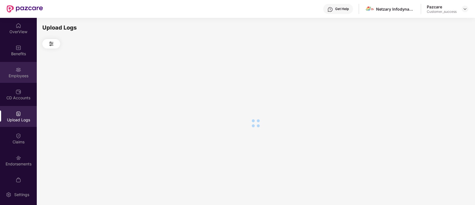
click at [20, 77] on div "Employees" at bounding box center [18, 76] width 37 height 6
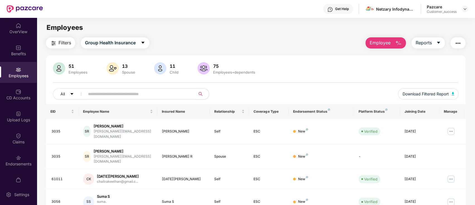
scroll to position [137, 0]
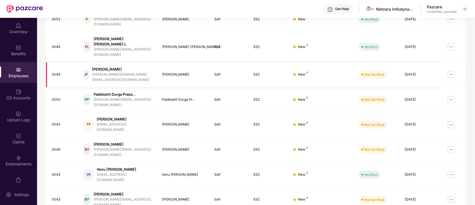
click at [452, 70] on img at bounding box center [451, 74] width 9 height 9
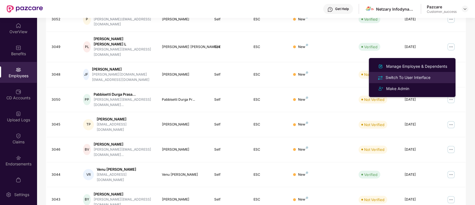
click at [425, 74] on div "Switch To User Interface" at bounding box center [408, 77] width 47 height 6
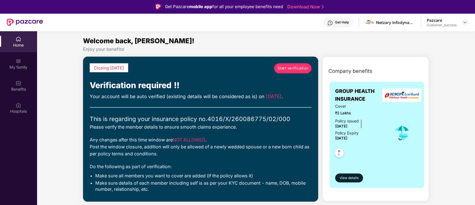
click at [296, 68] on span "Start verification" at bounding box center [293, 68] width 31 height 6
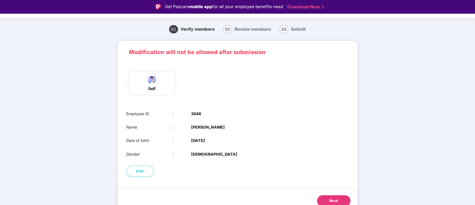
scroll to position [19, 0]
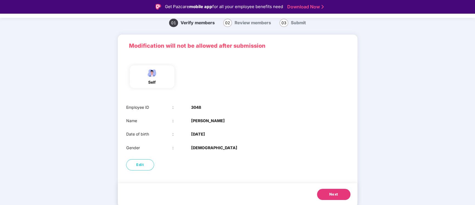
click at [325, 190] on button "Next" at bounding box center [333, 194] width 33 height 11
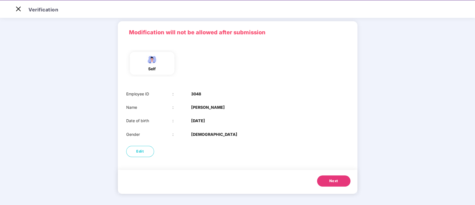
scroll to position [0, 0]
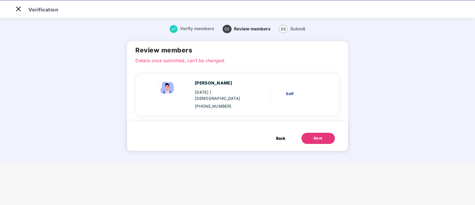
click at [328, 133] on button "Next" at bounding box center [318, 138] width 33 height 11
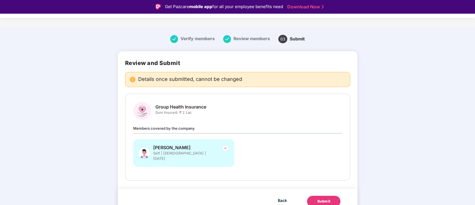
scroll to position [4, 0]
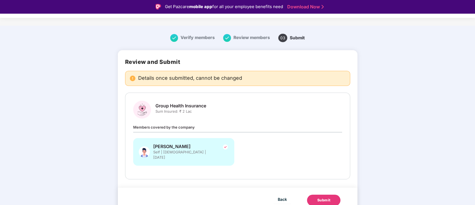
click at [326, 197] on div "Submit" at bounding box center [323, 200] width 13 height 6
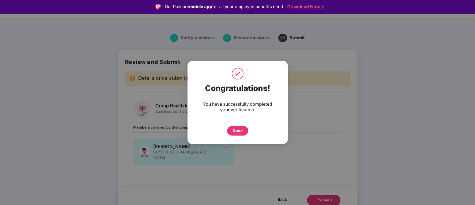
click at [241, 130] on div "Done" at bounding box center [238, 131] width 10 height 6
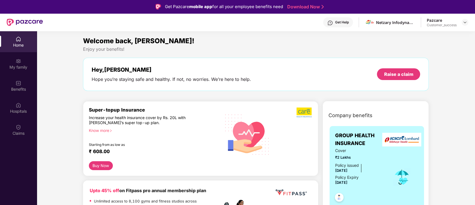
drag, startPoint x: 466, startPoint y: 21, endPoint x: 460, endPoint y: 27, distance: 8.3
click at [466, 21] on img at bounding box center [465, 22] width 4 height 4
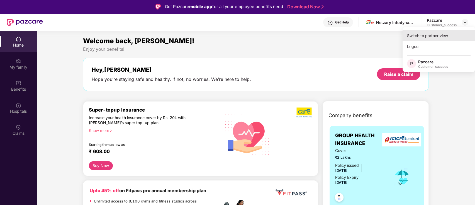
click at [442, 37] on div "Switch to partner view" at bounding box center [439, 35] width 72 height 11
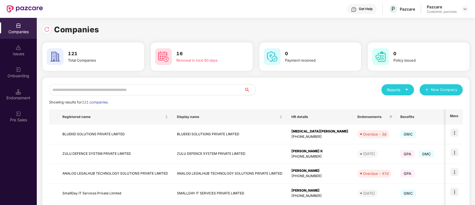
click at [98, 90] on input "text" at bounding box center [146, 89] width 195 height 11
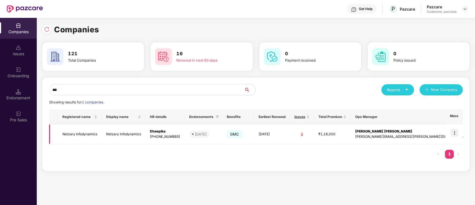
type input "***"
click at [457, 133] on img at bounding box center [455, 133] width 8 height 8
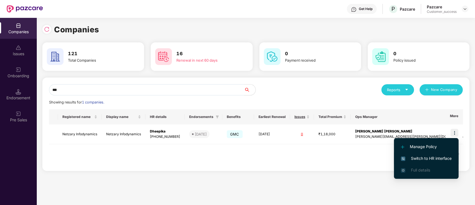
click at [428, 155] on span "Switch to HR interface" at bounding box center [426, 158] width 51 height 6
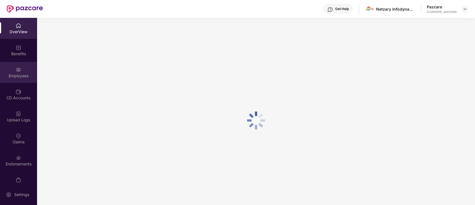
click at [13, 83] on div "Employees" at bounding box center [18, 72] width 37 height 21
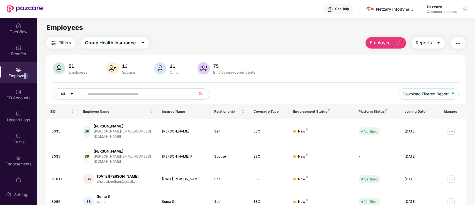
drag, startPoint x: 24, startPoint y: 77, endPoint x: 40, endPoint y: 77, distance: 16.4
click at [27, 77] on div "Employees" at bounding box center [18, 76] width 37 height 6
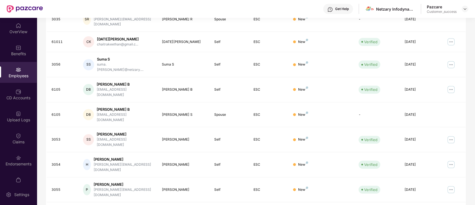
drag, startPoint x: 407, startPoint y: 193, endPoint x: 405, endPoint y: 183, distance: 11.0
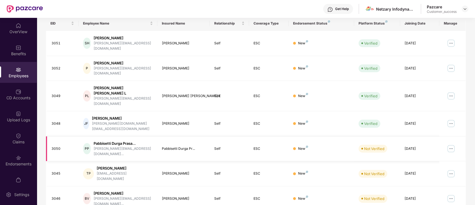
scroll to position [89, 0]
click at [451, 143] on img at bounding box center [451, 147] width 9 height 9
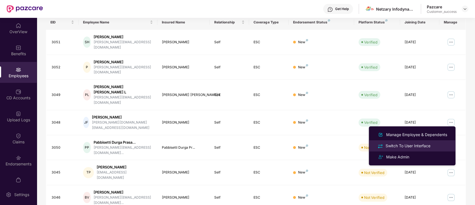
click at [406, 144] on div "Switch To User Interface" at bounding box center [408, 146] width 47 height 6
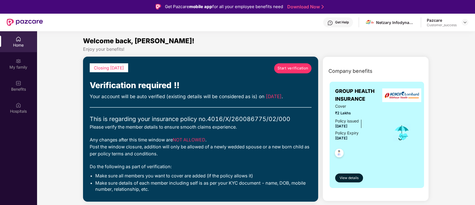
drag, startPoint x: 310, startPoint y: 66, endPoint x: 307, endPoint y: 69, distance: 4.4
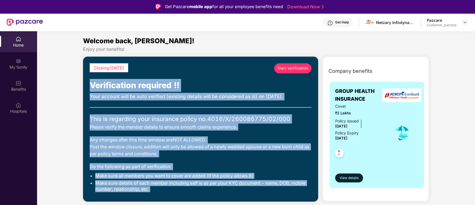
click at [289, 69] on span "Start verification" at bounding box center [293, 68] width 31 height 6
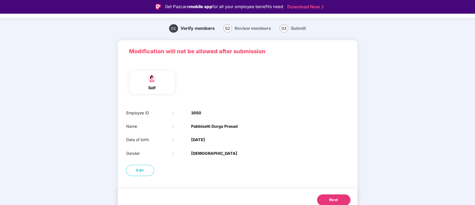
scroll to position [19, 0]
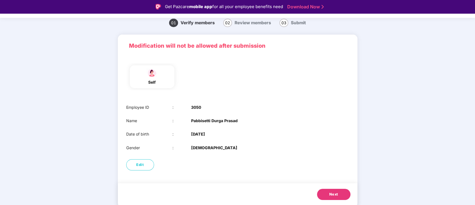
drag, startPoint x: 334, startPoint y: 194, endPoint x: 337, endPoint y: 167, distance: 26.6
click at [334, 193] on span "Next" at bounding box center [333, 194] width 9 height 6
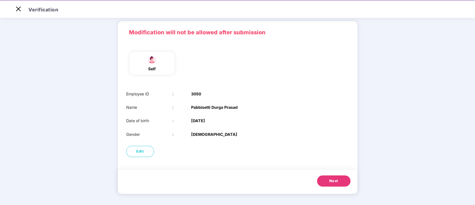
scroll to position [0, 0]
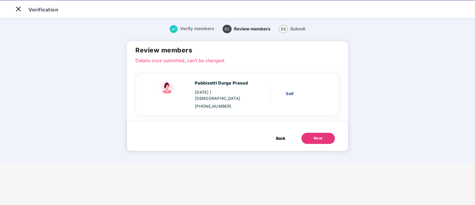
click at [327, 138] on div "Back Next" at bounding box center [237, 136] width 221 height 29
drag, startPoint x: 318, startPoint y: 138, endPoint x: 317, endPoint y: 134, distance: 4.8
click at [318, 137] on div "Back Next" at bounding box center [237, 136] width 221 height 29
click at [317, 135] on div "Next" at bounding box center [318, 138] width 9 height 6
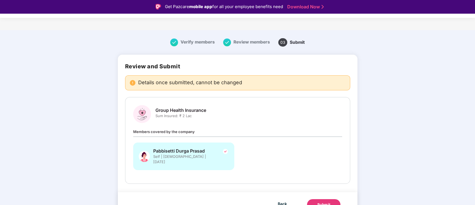
scroll to position [4, 0]
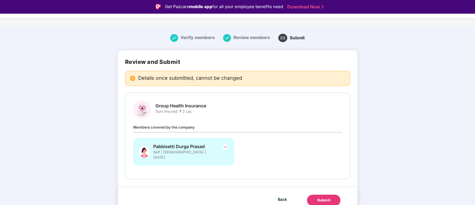
click at [322, 197] on div "Submit" at bounding box center [323, 200] width 13 height 6
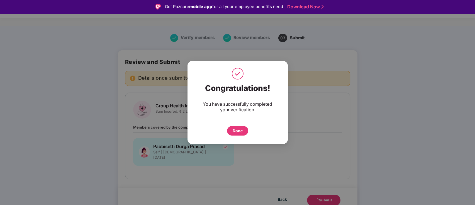
drag, startPoint x: 241, startPoint y: 132, endPoint x: 223, endPoint y: 131, distance: 17.9
click at [241, 133] on div "Done" at bounding box center [238, 131] width 10 height 6
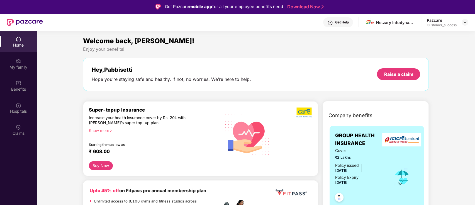
drag, startPoint x: 462, startPoint y: 24, endPoint x: 460, endPoint y: 28, distance: 4.4
click at [462, 23] on div at bounding box center [465, 22] width 7 height 7
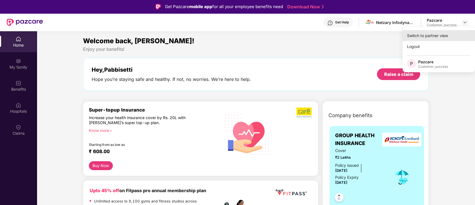
click at [442, 37] on div "Switch to partner view" at bounding box center [439, 35] width 72 height 11
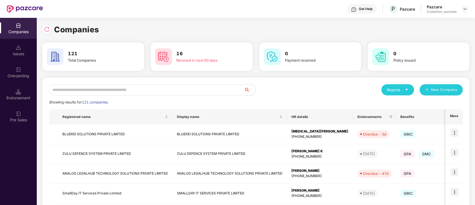
click at [167, 87] on input "text" at bounding box center [146, 89] width 195 height 11
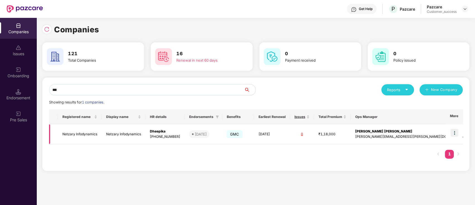
type input "***"
drag, startPoint x: 454, startPoint y: 131, endPoint x: 453, endPoint y: 136, distance: 5.4
click at [454, 131] on img at bounding box center [455, 133] width 8 height 8
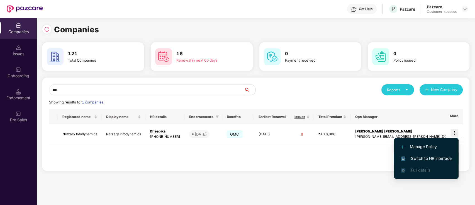
click at [440, 154] on li "Switch to HR interface" at bounding box center [426, 158] width 65 height 12
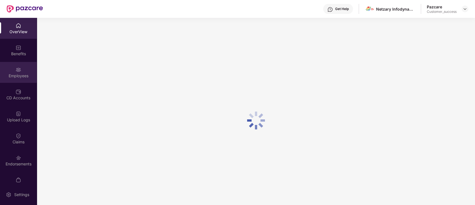
drag, startPoint x: 7, startPoint y: 84, endPoint x: 10, endPoint y: 73, distance: 11.3
click at [8, 82] on div "OverView Benefits Employees CD Accounts Upload Logs Claims Endorsements My Orde…" at bounding box center [18, 101] width 37 height 166
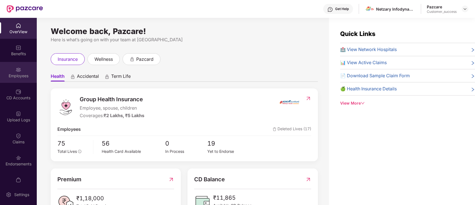
click at [0, 75] on div "Employees" at bounding box center [18, 76] width 37 height 6
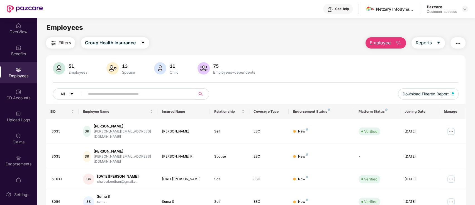
scroll to position [137, 0]
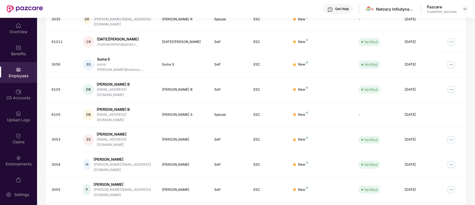
drag, startPoint x: 407, startPoint y: 193, endPoint x: 395, endPoint y: 149, distance: 45.3
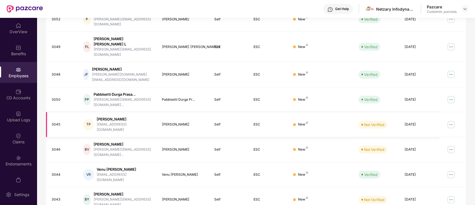
click at [452, 120] on img at bounding box center [451, 124] width 9 height 9
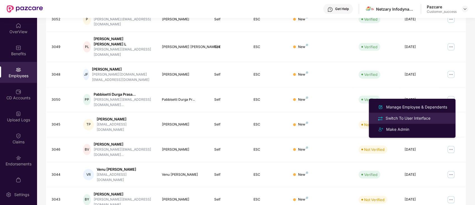
click at [409, 115] on li "Switch To User Interface" at bounding box center [412, 118] width 87 height 11
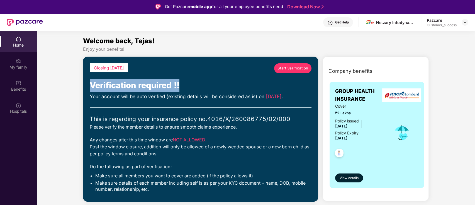
click at [289, 77] on div "Closing [DATE] Start verification Verification required !! Your account will be…" at bounding box center [201, 129] width 222 height 132
click at [281, 64] on link "Start verification" at bounding box center [292, 68] width 37 height 10
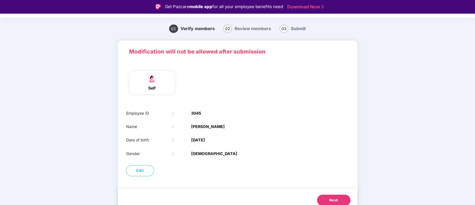
scroll to position [19, 0]
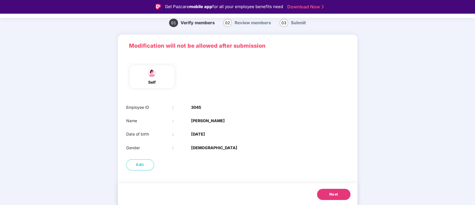
click at [329, 193] on span "Next" at bounding box center [333, 194] width 9 height 6
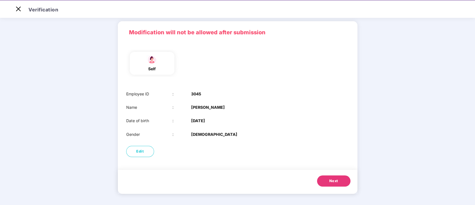
scroll to position [0, 0]
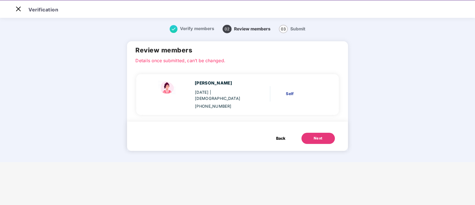
click at [307, 114] on div "[PERSON_NAME] [DATE] | [DEMOGRAPHIC_DATA] [PHONE_NUMBER] Self" at bounding box center [237, 93] width 202 height 55
click at [312, 133] on button "Next" at bounding box center [318, 138] width 33 height 11
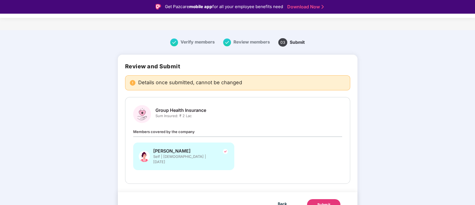
scroll to position [4, 0]
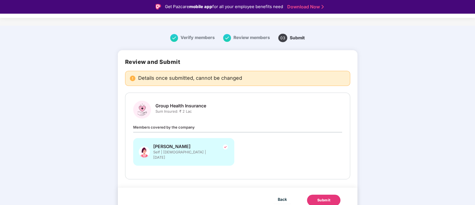
click at [330, 197] on div "Submit" at bounding box center [323, 200] width 13 height 6
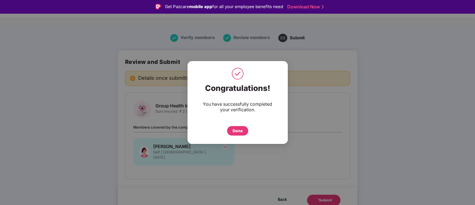
click at [242, 134] on div "Done" at bounding box center [237, 130] width 21 height 9
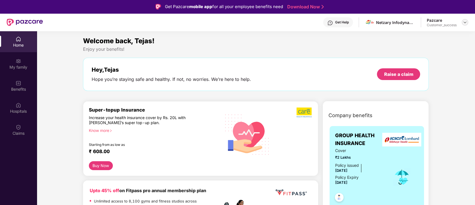
click at [466, 23] on img at bounding box center [465, 22] width 4 height 4
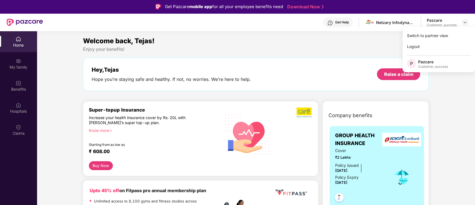
drag, startPoint x: 459, startPoint y: 30, endPoint x: 450, endPoint y: 31, distance: 9.1
click at [459, 30] on div "Switch to partner view Logout P Pazcare Customer_success" at bounding box center [439, 49] width 72 height 45
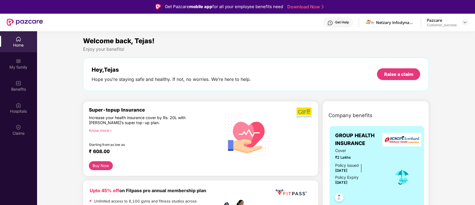
click at [447, 33] on section "Welcome back, Tejas! Enjoy your benefits! Hey, Tejas Hope you’re staying safe a…" at bounding box center [256, 133] width 438 height 205
drag, startPoint x: 462, startPoint y: 23, endPoint x: 464, endPoint y: 30, distance: 7.8
click at [462, 23] on div at bounding box center [465, 22] width 7 height 7
drag, startPoint x: 466, startPoint y: 21, endPoint x: 461, endPoint y: 28, distance: 7.8
click at [466, 21] on img at bounding box center [465, 22] width 4 height 4
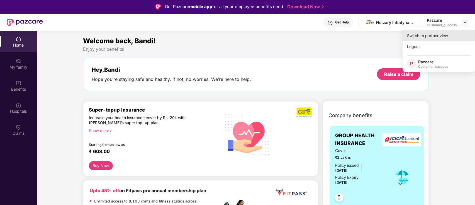
click at [447, 34] on div "Switch to partner view" at bounding box center [439, 35] width 72 height 11
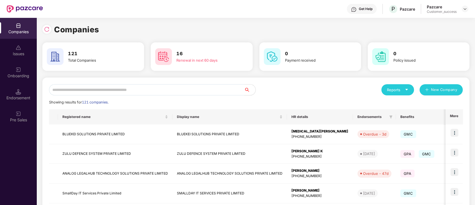
click at [130, 91] on input "text" at bounding box center [146, 89] width 195 height 11
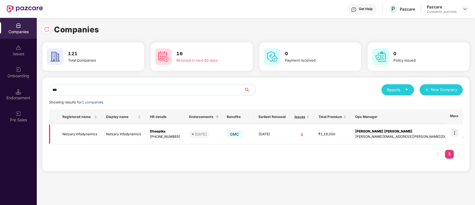
type input "***"
drag, startPoint x: 453, startPoint y: 134, endPoint x: 454, endPoint y: 138, distance: 4.2
click at [454, 135] on img at bounding box center [455, 133] width 8 height 8
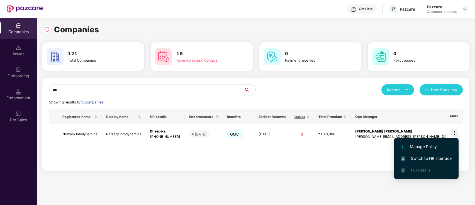
click at [435, 157] on span "Switch to HR interface" at bounding box center [426, 158] width 51 height 6
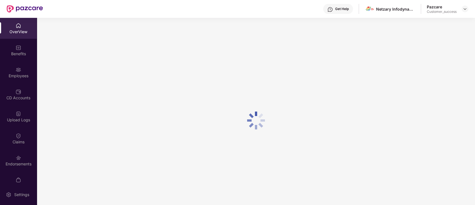
click at [6, 75] on div "Employees" at bounding box center [18, 76] width 37 height 6
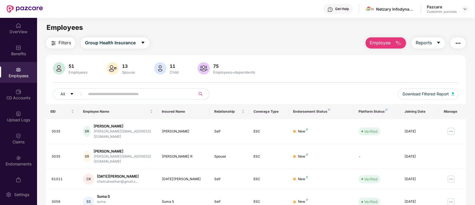
scroll to position [137, 0]
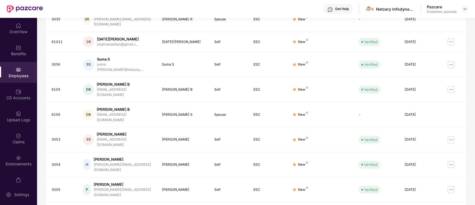
drag, startPoint x: 405, startPoint y: 195, endPoint x: 387, endPoint y: 139, distance: 58.7
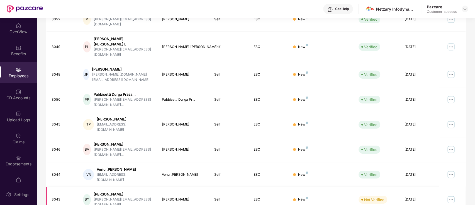
click at [452, 195] on img at bounding box center [451, 199] width 9 height 9
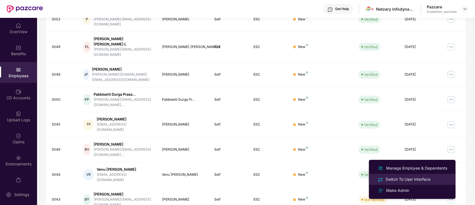
click at [393, 178] on div "Switch To User Interface" at bounding box center [408, 179] width 47 height 6
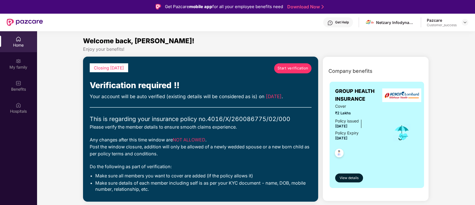
click at [297, 68] on span "Start verification" at bounding box center [293, 68] width 31 height 6
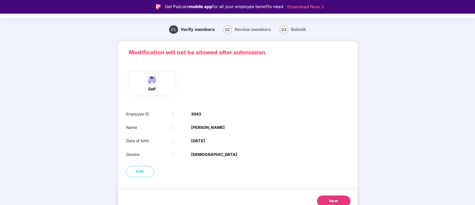
scroll to position [19, 0]
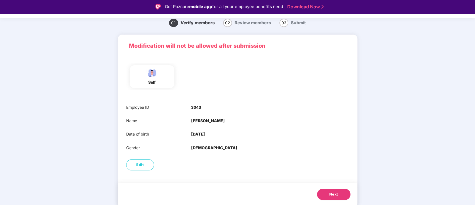
click at [330, 202] on div "Next" at bounding box center [238, 195] width 240 height 24
drag, startPoint x: 331, startPoint y: 198, endPoint x: 331, endPoint y: 195, distance: 3.7
click at [331, 197] on button "Next" at bounding box center [333, 194] width 33 height 11
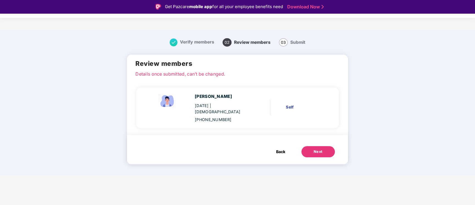
scroll to position [0, 0]
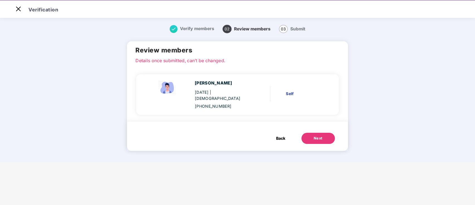
click at [312, 136] on button "Next" at bounding box center [318, 138] width 33 height 11
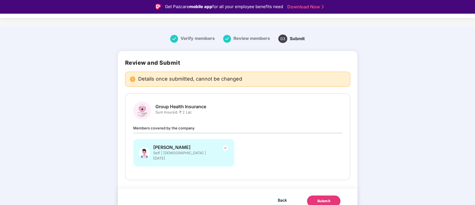
scroll to position [4, 0]
drag, startPoint x: 327, startPoint y: 193, endPoint x: 325, endPoint y: 185, distance: 8.0
click at [327, 197] on div "Submit" at bounding box center [323, 200] width 13 height 6
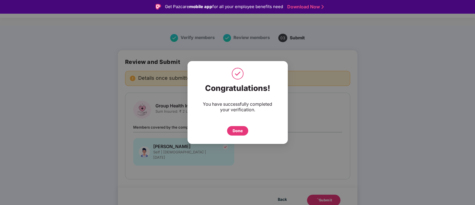
drag, startPoint x: 237, startPoint y: 131, endPoint x: 238, endPoint y: 127, distance: 4.0
click at [238, 130] on div "Done" at bounding box center [238, 131] width 10 height 6
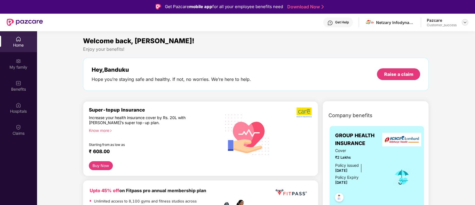
click at [468, 21] on div at bounding box center [465, 22] width 7 height 7
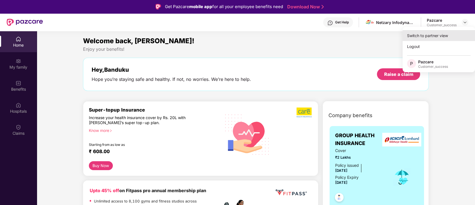
click at [447, 35] on div "Switch to partner view" at bounding box center [439, 35] width 72 height 11
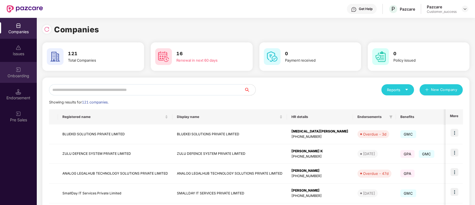
drag, startPoint x: 12, startPoint y: 61, endPoint x: 8, endPoint y: 72, distance: 12.0
click at [8, 72] on div "Onboarding" at bounding box center [18, 72] width 37 height 21
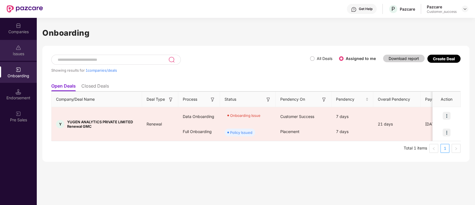
drag, startPoint x: 16, startPoint y: 86, endPoint x: 16, endPoint y: 53, distance: 33.4
click at [16, 53] on div "Issues" at bounding box center [18, 54] width 37 height 6
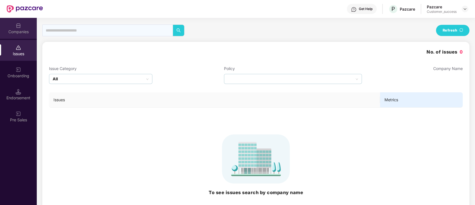
drag, startPoint x: 16, startPoint y: 53, endPoint x: 15, endPoint y: 27, distance: 26.0
click at [15, 27] on div "Companies" at bounding box center [18, 28] width 37 height 21
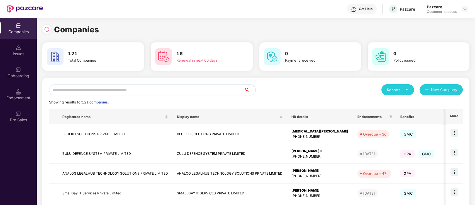
click at [121, 86] on input "text" at bounding box center [146, 89] width 195 height 11
click at [126, 88] on input "text" at bounding box center [146, 89] width 195 height 11
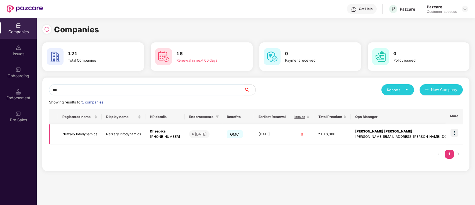
type input "***"
click at [455, 129] on img at bounding box center [455, 133] width 8 height 8
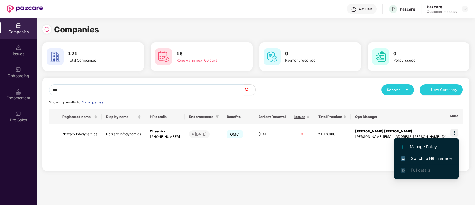
click at [431, 161] on span "Switch to HR interface" at bounding box center [426, 158] width 51 height 6
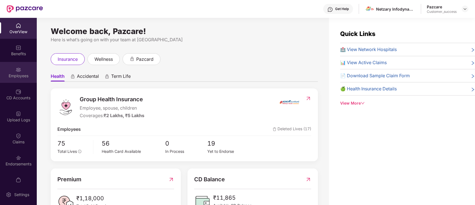
click at [6, 81] on div "Employees" at bounding box center [18, 72] width 37 height 21
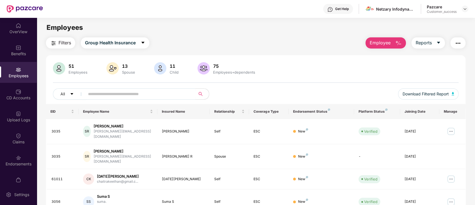
scroll to position [137, 0]
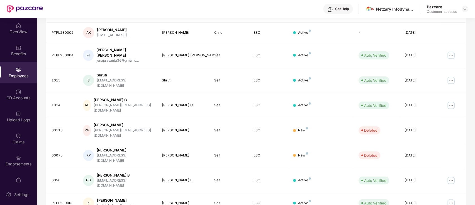
scroll to position [0, 0]
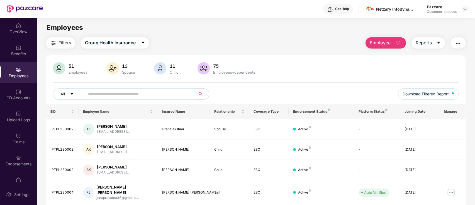
click at [52, 44] on img "button" at bounding box center [53, 43] width 7 height 7
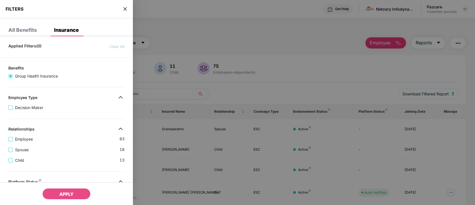
scroll to position [152, 0]
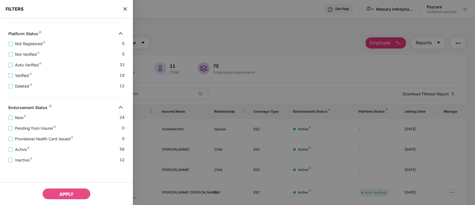
click at [125, 8] on icon "close" at bounding box center [125, 9] width 4 height 4
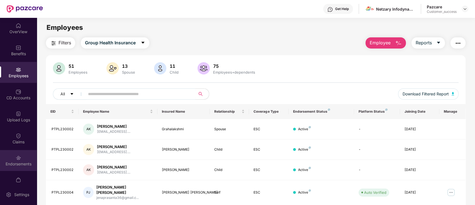
click at [22, 152] on div "Endorsements" at bounding box center [18, 160] width 37 height 21
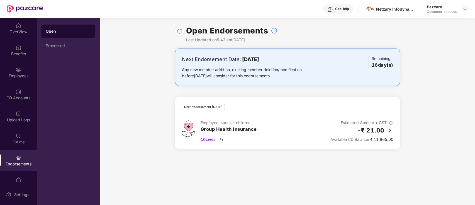
click at [181, 31] on img at bounding box center [180, 31] width 6 height 6
click at [457, 184] on div "Refresh successful." at bounding box center [422, 184] width 80 height 7
click at [391, 130] on img at bounding box center [390, 130] width 7 height 7
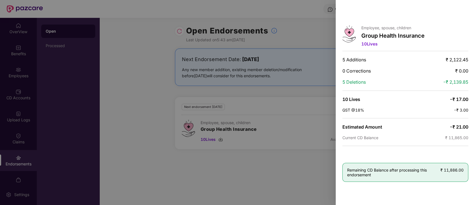
drag, startPoint x: 463, startPoint y: 11, endPoint x: 378, endPoint y: 31, distance: 87.6
click at [463, 11] on div at bounding box center [464, 11] width 9 height 9
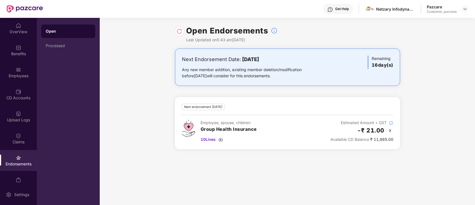
click at [180, 32] on img at bounding box center [180, 31] width 6 height 6
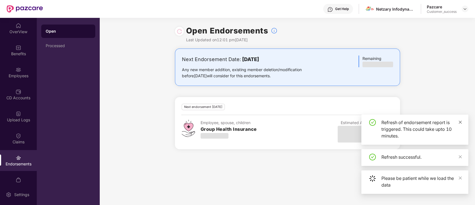
click at [459, 122] on icon "close" at bounding box center [461, 122] width 4 height 4
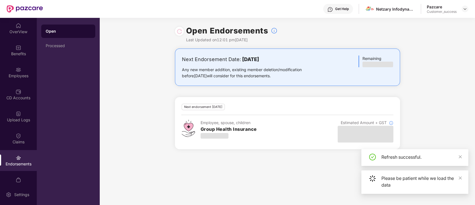
drag, startPoint x: 459, startPoint y: 158, endPoint x: 463, endPoint y: 164, distance: 7.0
click at [460, 159] on span at bounding box center [461, 156] width 4 height 5
drag, startPoint x: 462, startPoint y: 178, endPoint x: 457, endPoint y: 144, distance: 34.3
click at [461, 178] on icon "close" at bounding box center [461, 178] width 4 height 4
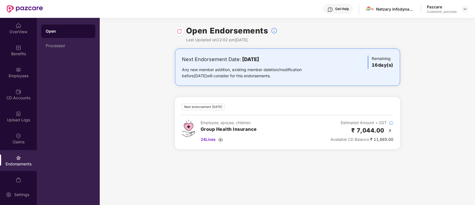
click at [389, 130] on img at bounding box center [390, 130] width 7 height 7
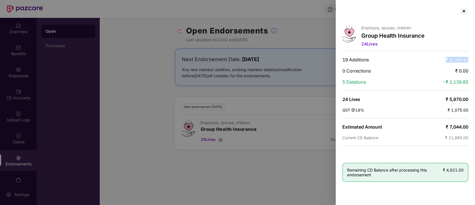
drag, startPoint x: 440, startPoint y: 59, endPoint x: 466, endPoint y: 45, distance: 29.5
click at [469, 60] on div "Employee, spouse, children Group Health Insurance 24 Lives 19 Additions ₹ 8,109…" at bounding box center [405, 102] width 139 height 205
drag, startPoint x: 463, startPoint y: 10, endPoint x: 457, endPoint y: 13, distance: 7.0
click at [461, 11] on div at bounding box center [464, 11] width 9 height 9
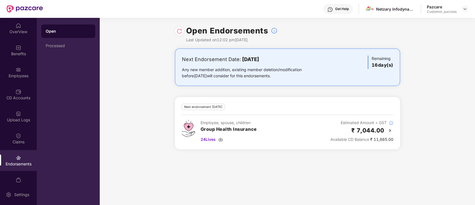
click at [38, 50] on div "Open Processed" at bounding box center [68, 111] width 63 height 187
click at [26, 51] on div "Benefits" at bounding box center [18, 54] width 37 height 6
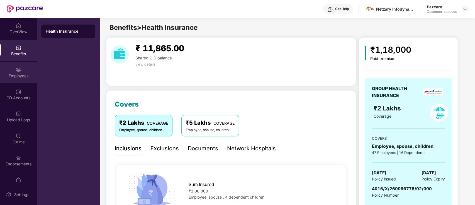
click at [20, 70] on img at bounding box center [19, 70] width 6 height 6
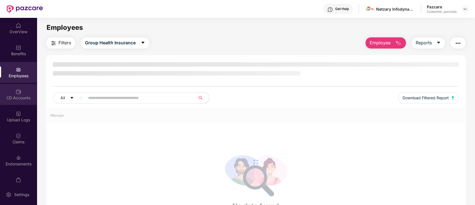
click at [20, 95] on div "CD Accounts" at bounding box center [18, 98] width 37 height 6
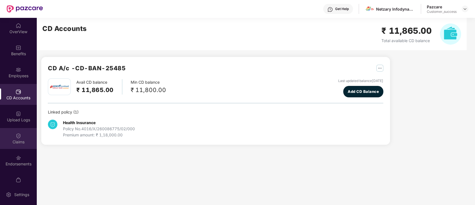
click at [11, 147] on div "Claims" at bounding box center [18, 138] width 37 height 21
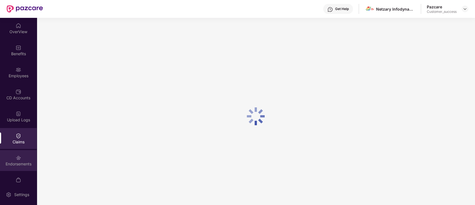
drag, startPoint x: 11, startPoint y: 147, endPoint x: 19, endPoint y: 164, distance: 18.3
click at [19, 164] on div "Endorsements" at bounding box center [18, 164] width 37 height 6
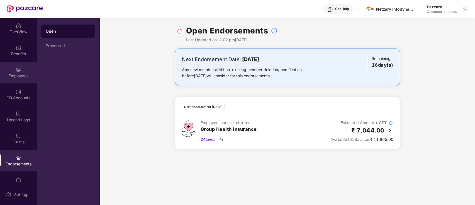
click at [0, 71] on div "Employees" at bounding box center [18, 72] width 37 height 21
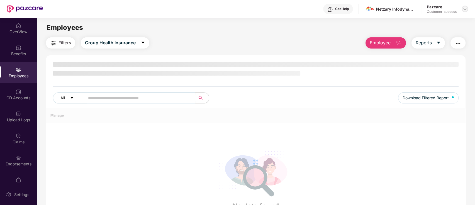
click at [464, 9] on img at bounding box center [465, 9] width 4 height 4
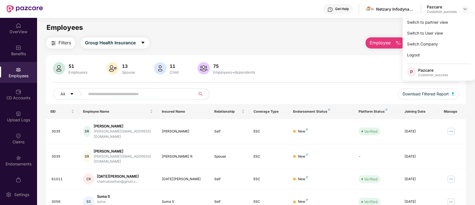
click at [302, 48] on div "Filters Group Health Insurance Employee Reports" at bounding box center [256, 42] width 420 height 11
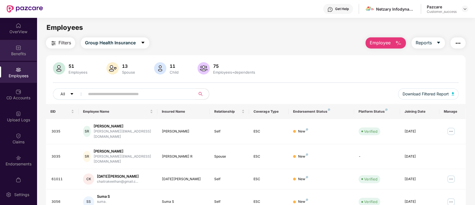
click at [0, 50] on div "Benefits" at bounding box center [18, 50] width 37 height 21
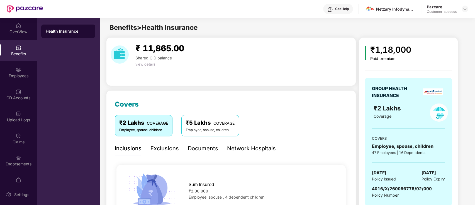
click at [392, 188] on span "4016/X/260086775/02/000" at bounding box center [402, 188] width 60 height 5
click at [406, 4] on div "Netzary Infodynamics" at bounding box center [390, 9] width 50 height 10
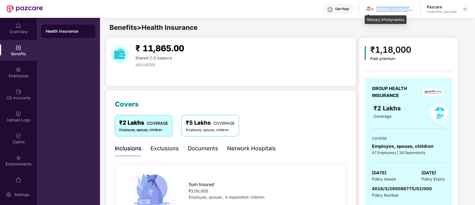
copy div "Netzary Infodynamics"
click at [307, 117] on div "₹2 Lakhs COVERAGE Employee, spouse, children ₹5 Lakhs COVERAGE Employee, spouse…" at bounding box center [231, 125] width 233 height 21
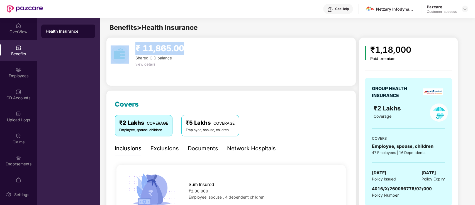
drag, startPoint x: 258, startPoint y: 51, endPoint x: 127, endPoint y: 42, distance: 131.0
click at [127, 42] on div "₹ 11,865.00 Shared C.D balance view details" at bounding box center [231, 54] width 246 height 25
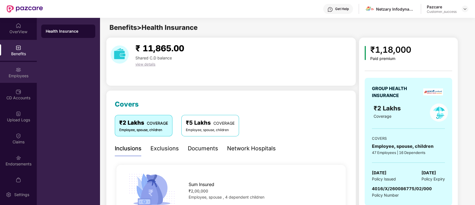
click at [16, 68] on img at bounding box center [19, 70] width 6 height 6
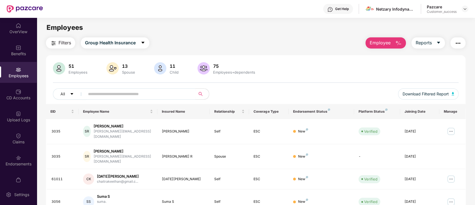
click at [176, 32] on div "Employees" at bounding box center [256, 27] width 438 height 11
click at [18, 49] on img at bounding box center [19, 48] width 6 height 6
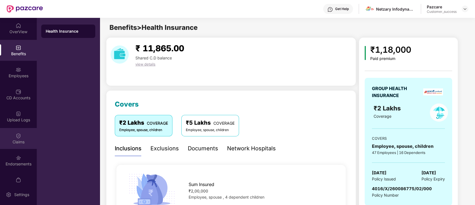
click at [16, 139] on div "Claims" at bounding box center [18, 142] width 37 height 6
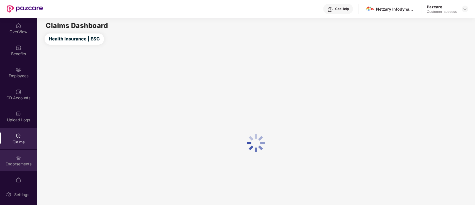
click at [17, 159] on img at bounding box center [19, 158] width 6 height 6
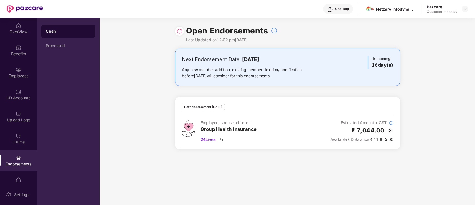
click at [154, 98] on div "Next Endorsement Date: [DATE] Any new member addition, existing member deletion…" at bounding box center [287, 102] width 375 height 107
click at [274, 95] on div "Next Endorsement Date: [DATE] Any new member addition, existing member deletion…" at bounding box center [287, 102] width 375 height 107
drag, startPoint x: 16, startPoint y: 86, endPoint x: 18, endPoint y: 74, distance: 12.5
click at [16, 83] on div "OverView Benefits Employees CD Accounts Upload Logs Claims Endorsements My Orde…" at bounding box center [18, 101] width 37 height 166
click at [18, 74] on div "Employees" at bounding box center [18, 76] width 37 height 6
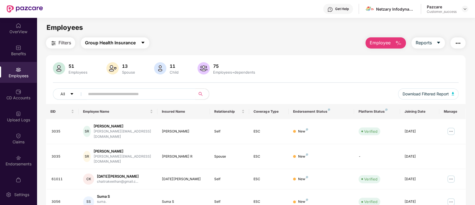
drag, startPoint x: 185, startPoint y: 41, endPoint x: 98, endPoint y: 45, distance: 87.6
click at [184, 41] on div "Filters Group Health Insurance Employee Reports" at bounding box center [256, 42] width 420 height 11
click at [3, 97] on div "CD Accounts" at bounding box center [18, 98] width 37 height 6
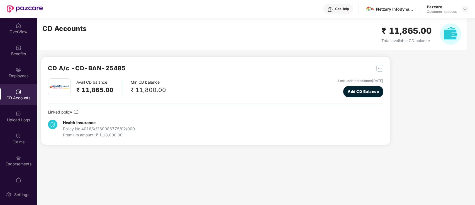
drag, startPoint x: 11, startPoint y: 110, endPoint x: 28, endPoint y: 105, distance: 17.1
click at [12, 112] on div "Upload Logs" at bounding box center [18, 116] width 37 height 21
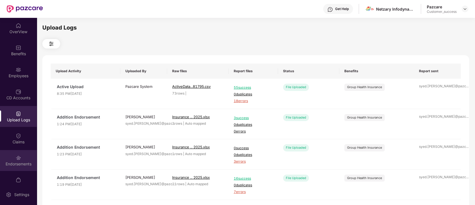
click at [7, 157] on div "Endorsements" at bounding box center [18, 160] width 37 height 21
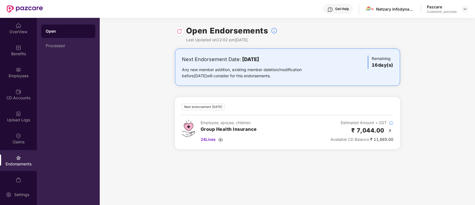
drag, startPoint x: 50, startPoint y: 48, endPoint x: 42, endPoint y: 57, distance: 12.5
click at [50, 48] on div "Processed" at bounding box center [68, 45] width 54 height 13
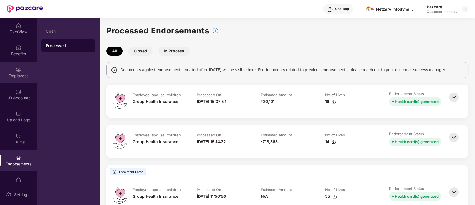
click at [19, 76] on div "Employees" at bounding box center [18, 76] width 37 height 6
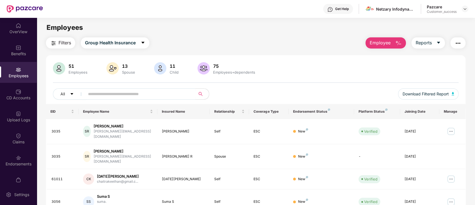
click at [465, 8] on img at bounding box center [465, 9] width 4 height 4
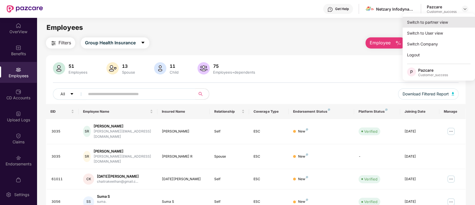
click at [443, 19] on div "Switch to partner view" at bounding box center [439, 22] width 72 height 11
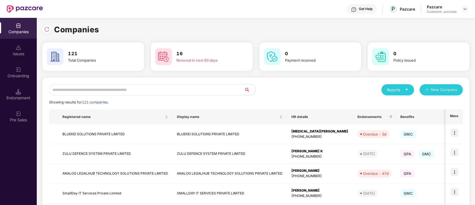
click at [136, 93] on input "text" at bounding box center [146, 89] width 195 height 11
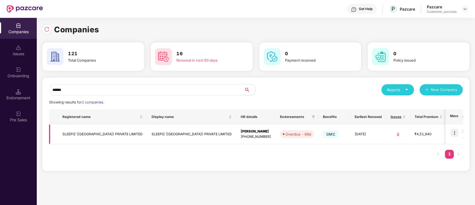
type input "******"
click at [454, 131] on img at bounding box center [455, 133] width 8 height 8
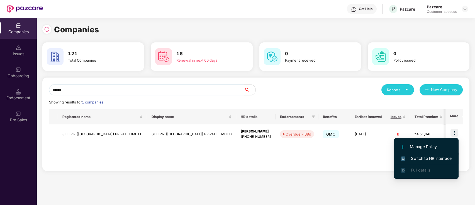
click at [433, 155] on span "Switch to HR interface" at bounding box center [426, 158] width 51 height 6
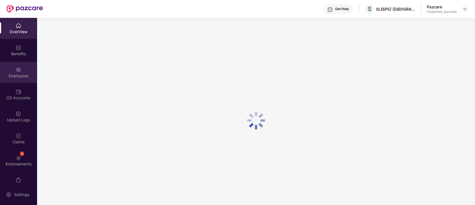
click at [13, 74] on div "Employees" at bounding box center [18, 76] width 37 height 6
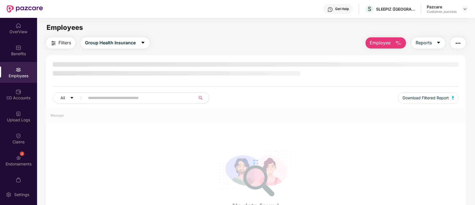
click at [11, 58] on div "Benefits" at bounding box center [18, 50] width 37 height 21
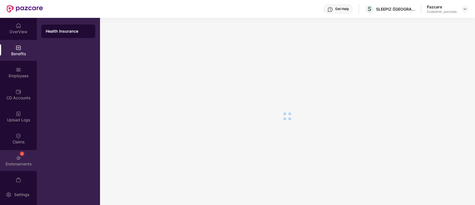
click at [4, 150] on div "2 Endorsements" at bounding box center [18, 160] width 37 height 21
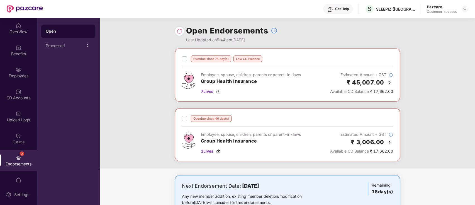
click at [391, 83] on img at bounding box center [390, 82] width 7 height 7
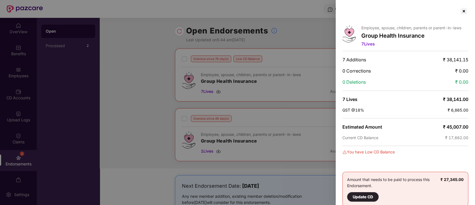
click at [145, 99] on div at bounding box center [237, 102] width 475 height 205
click at [462, 13] on div at bounding box center [464, 11] width 9 height 9
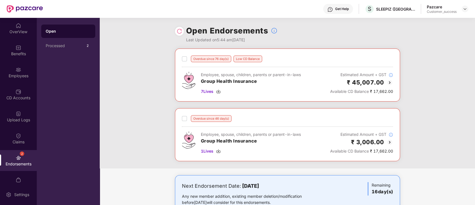
click at [391, 143] on img at bounding box center [390, 142] width 7 height 7
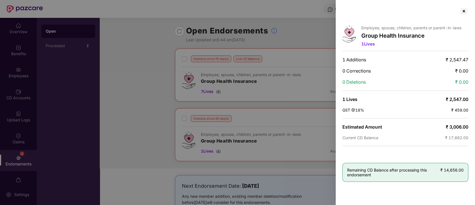
drag, startPoint x: 464, startPoint y: 13, endPoint x: 464, endPoint y: 16, distance: 3.1
click at [464, 13] on div at bounding box center [464, 11] width 9 height 9
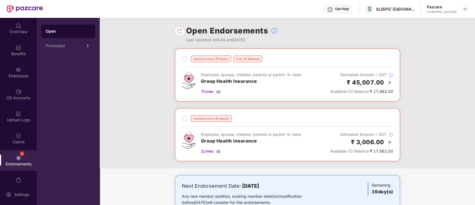
drag, startPoint x: 435, startPoint y: 86, endPoint x: 406, endPoint y: 53, distance: 44.0
click at [433, 86] on div "Overdue since 76 day(s) Low CD Balance Employee, spouse, children, parents or p…" at bounding box center [287, 109] width 375 height 120
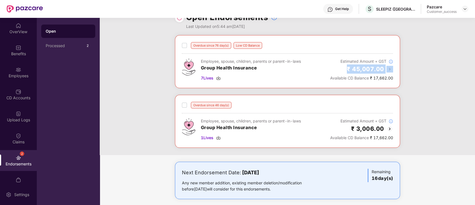
scroll to position [19, 0]
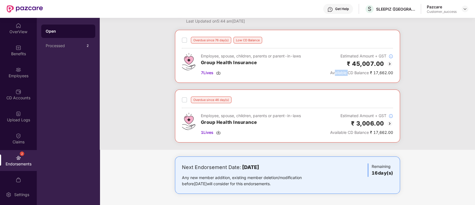
drag, startPoint x: 347, startPoint y: 80, endPoint x: 293, endPoint y: 81, distance: 54.4
click at [332, 83] on div "Overdue since 76 day(s) Low CD Balance Employee, spouse, children, parents or p…" at bounding box center [287, 90] width 375 height 120
drag, startPoint x: 234, startPoint y: 88, endPoint x: 231, endPoint y: 89, distance: 3.3
click at [232, 89] on div "Overdue since 76 day(s) Low CD Balance Employee, spouse, children, parents or p…" at bounding box center [287, 90] width 375 height 120
click at [231, 106] on div "Overdue since 46 day(s) Employee, spouse, children, parents or parent-in-laws G…" at bounding box center [287, 115] width 211 height 39
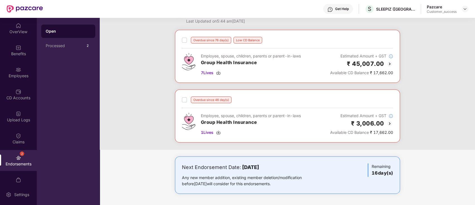
drag, startPoint x: 208, startPoint y: 114, endPoint x: 219, endPoint y: 110, distance: 11.4
click at [209, 112] on div "Overdue since 46 day(s) Employee, spouse, children, parents or parent-in-laws G…" at bounding box center [287, 115] width 211 height 39
drag, startPoint x: 466, startPoint y: 9, endPoint x: 459, endPoint y: 17, distance: 10.1
click at [466, 9] on img at bounding box center [465, 9] width 4 height 4
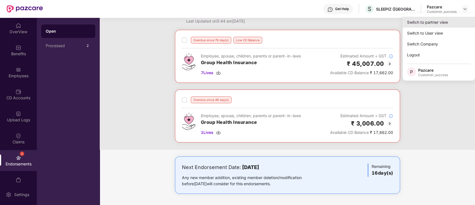
click at [436, 23] on div "Switch to partner view" at bounding box center [439, 22] width 72 height 11
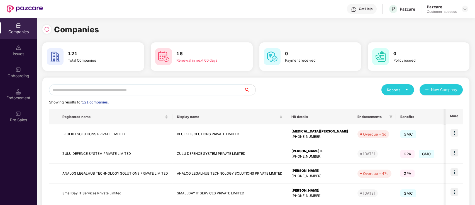
click at [151, 86] on input "text" at bounding box center [146, 89] width 195 height 11
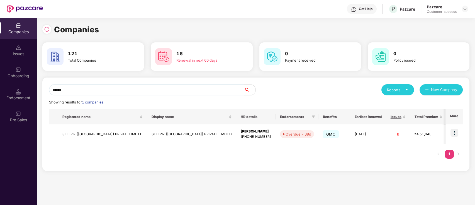
type input "******"
click at [121, 90] on input "******" at bounding box center [146, 89] width 195 height 11
click at [123, 90] on input "******" at bounding box center [146, 89] width 195 height 11
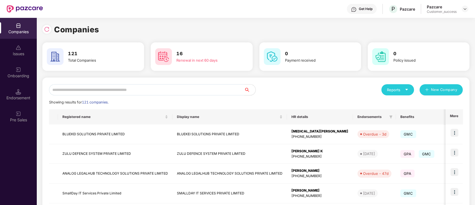
scroll to position [147, 0]
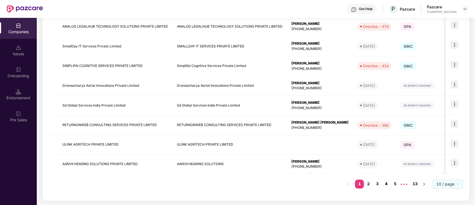
click at [381, 181] on link "3" at bounding box center [377, 184] width 9 height 8
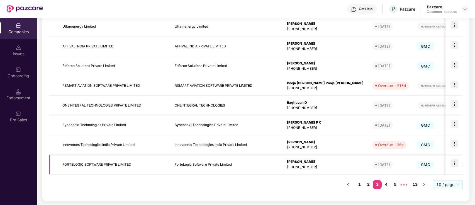
click at [452, 162] on img at bounding box center [455, 163] width 8 height 8
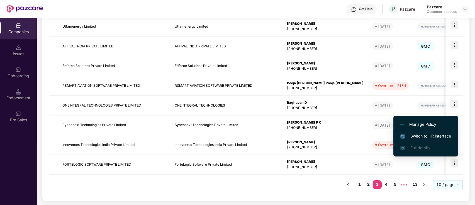
click at [407, 135] on span "Switch to HR interface" at bounding box center [426, 136] width 51 height 6
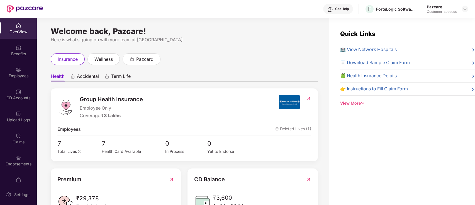
drag, startPoint x: 260, startPoint y: 37, endPoint x: 260, endPoint y: 33, distance: 3.9
click at [259, 37] on div "Here is what’s going on with your team at [GEOGRAPHIC_DATA]" at bounding box center [184, 39] width 267 height 7
click at [468, 9] on header "Get Help F ForteLogic Software Private Limited Pazcare Customer_success" at bounding box center [237, 9] width 475 height 18
click at [466, 10] on img at bounding box center [465, 9] width 4 height 4
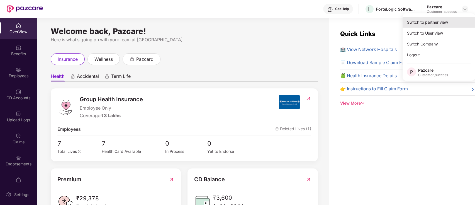
click at [430, 22] on div "Switch to partner view" at bounding box center [439, 22] width 72 height 11
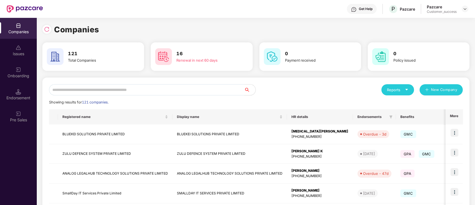
click at [93, 91] on input "text" at bounding box center [146, 89] width 195 height 11
type input "*"
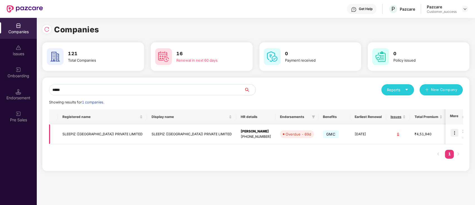
type input "*****"
click at [456, 129] on img at bounding box center [455, 133] width 8 height 8
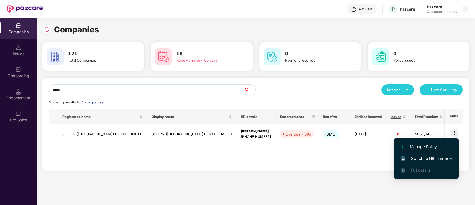
click at [428, 157] on span "Switch to HR interface" at bounding box center [426, 158] width 51 height 6
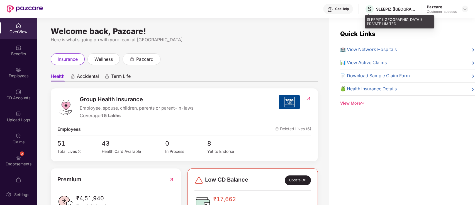
click at [395, 11] on div "SLEEPIZ ([GEOGRAPHIC_DATA]) PRIVATE LIMITED" at bounding box center [395, 8] width 39 height 5
copy div "SLEEPIZ ([GEOGRAPHIC_DATA]) PRIVATE LIMITED"
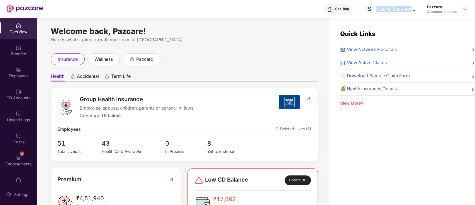
drag, startPoint x: 466, startPoint y: 8, endPoint x: 457, endPoint y: 17, distance: 12.0
click at [466, 8] on img at bounding box center [465, 9] width 4 height 4
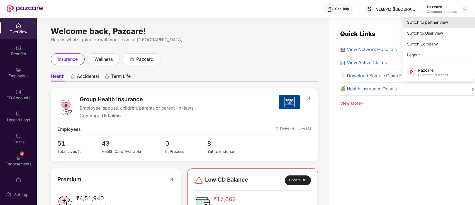
click at [430, 21] on div "Switch to partner view" at bounding box center [439, 22] width 72 height 11
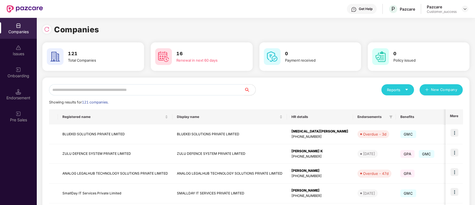
click at [108, 95] on input "text" at bounding box center [146, 89] width 195 height 11
click at [114, 88] on input "text" at bounding box center [146, 89] width 195 height 11
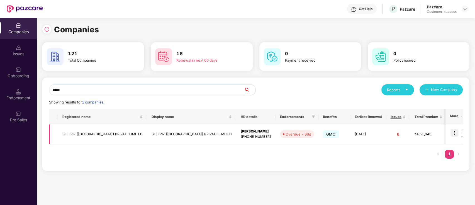
type input "*****"
click at [455, 134] on img at bounding box center [455, 133] width 8 height 8
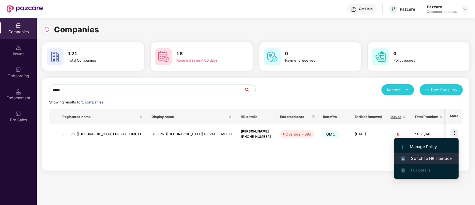
click at [437, 154] on li "Switch to HR interface" at bounding box center [426, 158] width 65 height 12
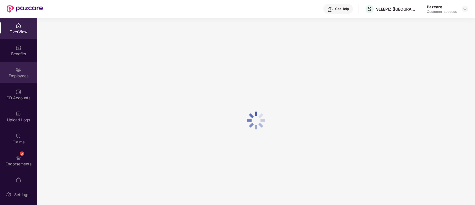
click at [6, 78] on div "Employees" at bounding box center [18, 76] width 37 height 6
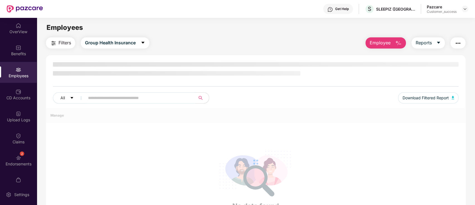
drag, startPoint x: 23, startPoint y: 75, endPoint x: 22, endPoint y: 80, distance: 5.4
click at [22, 80] on div "Employees" at bounding box center [18, 72] width 37 height 21
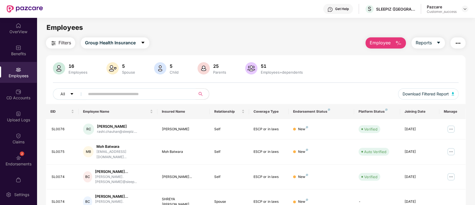
click at [105, 95] on input "text" at bounding box center [138, 94] width 100 height 8
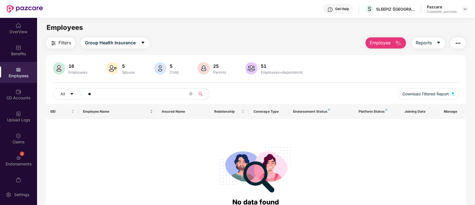
type input "*"
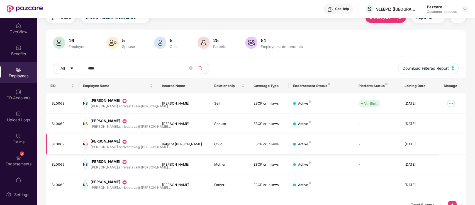
scroll to position [36, 0]
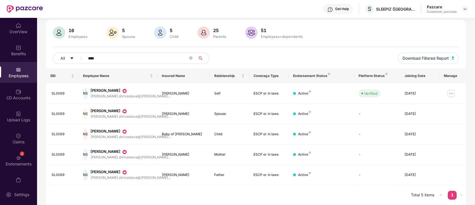
type input "****"
click at [465, 10] on img at bounding box center [465, 9] width 4 height 4
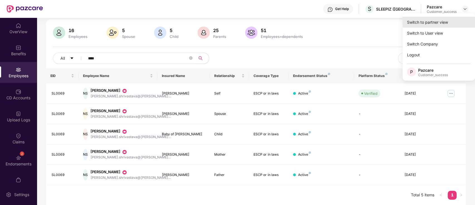
click at [433, 22] on div "Switch to partner view" at bounding box center [439, 22] width 72 height 11
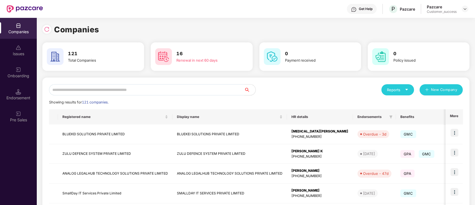
click at [95, 90] on input "text" at bounding box center [146, 89] width 195 height 11
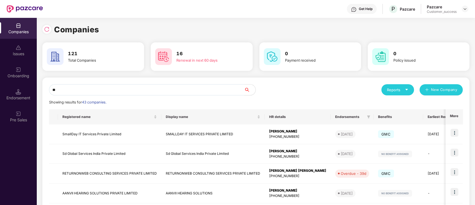
type input "*"
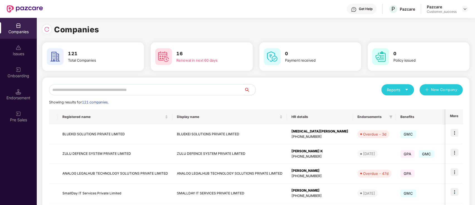
click at [93, 88] on input "text" at bounding box center [146, 89] width 195 height 11
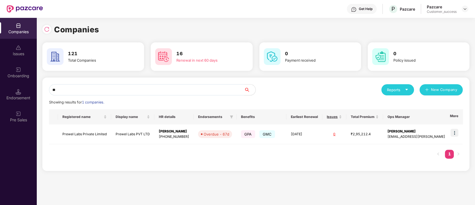
type input "*"
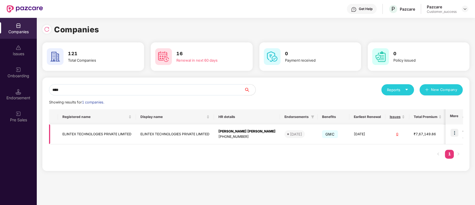
type input "****"
click at [458, 131] on img at bounding box center [455, 133] width 8 height 8
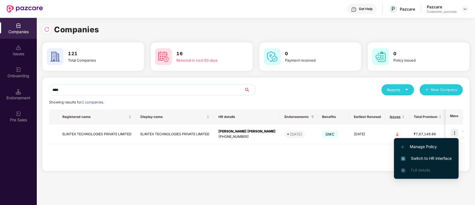
click at [439, 155] on span "Switch to HR interface" at bounding box center [426, 158] width 51 height 6
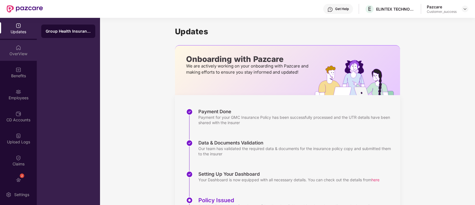
drag, startPoint x: 16, startPoint y: 53, endPoint x: 17, endPoint y: 61, distance: 8.1
click at [16, 54] on div "OverView" at bounding box center [18, 54] width 37 height 6
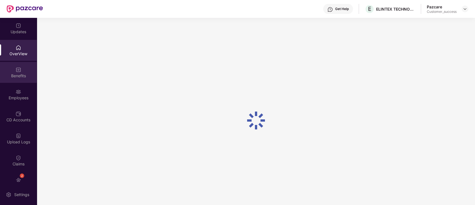
click at [19, 70] on img at bounding box center [19, 70] width 6 height 6
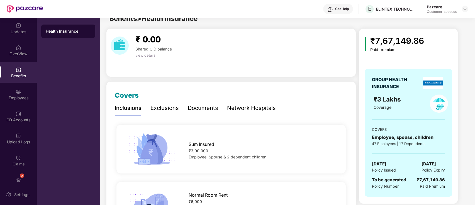
scroll to position [10, 0]
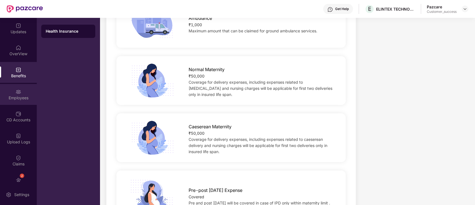
click at [1, 102] on div "Employees" at bounding box center [18, 94] width 37 height 21
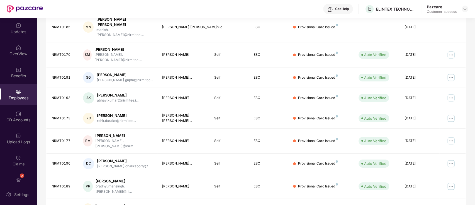
scroll to position [0, 0]
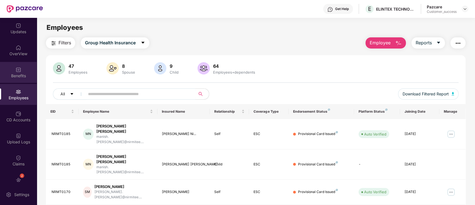
click at [24, 74] on div "Benefits" at bounding box center [18, 76] width 37 height 6
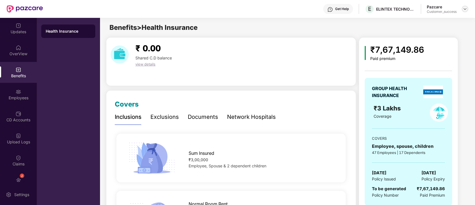
click at [464, 10] on img at bounding box center [465, 9] width 4 height 4
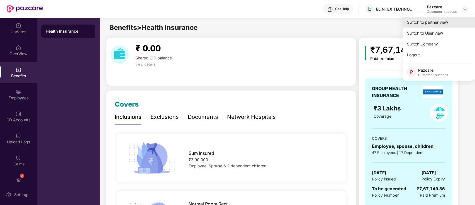
click at [446, 17] on div "Switch to partner view" at bounding box center [439, 22] width 72 height 11
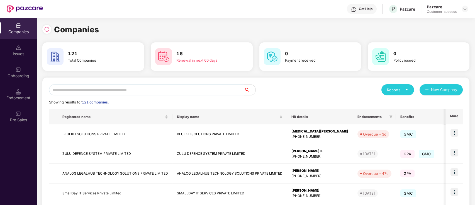
click at [121, 93] on input "text" at bounding box center [146, 89] width 195 height 11
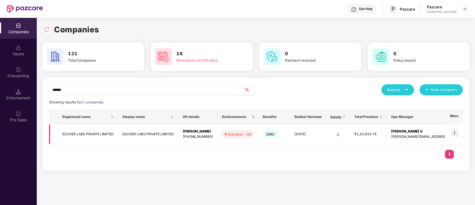
type input "******"
drag, startPoint x: 460, startPoint y: 130, endPoint x: 457, endPoint y: 132, distance: 3.8
click at [459, 130] on td at bounding box center [454, 134] width 17 height 20
drag, startPoint x: 455, startPoint y: 133, endPoint x: 447, endPoint y: 144, distance: 13.2
click at [455, 133] on img at bounding box center [455, 133] width 8 height 8
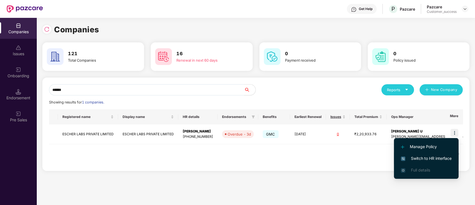
click at [437, 159] on span "Switch to HR interface" at bounding box center [426, 158] width 51 height 6
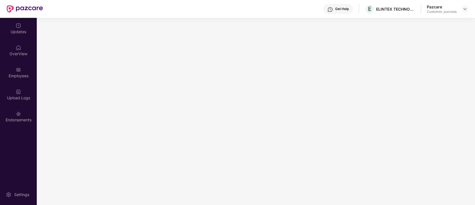
click at [33, 125] on div "Updates OverView Employees Upload Logs Endorsements" at bounding box center [18, 73] width 37 height 110
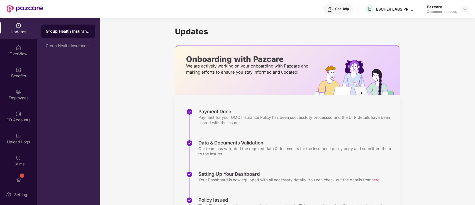
drag, startPoint x: 26, startPoint y: 98, endPoint x: 21, endPoint y: 84, distance: 15.0
click at [26, 97] on div "Employees" at bounding box center [18, 98] width 37 height 6
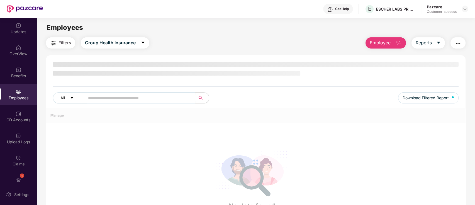
click at [19, 77] on div "Benefits" at bounding box center [18, 76] width 37 height 6
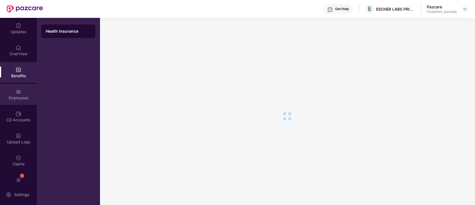
click at [18, 91] on img at bounding box center [19, 92] width 6 height 6
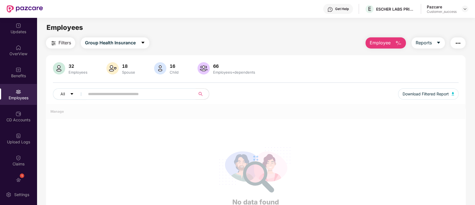
drag, startPoint x: 120, startPoint y: 91, endPoint x: 117, endPoint y: 96, distance: 5.5
click at [120, 92] on input "text" at bounding box center [138, 94] width 100 height 8
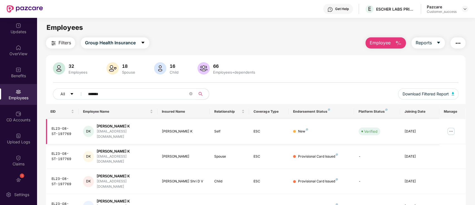
scroll to position [18, 0]
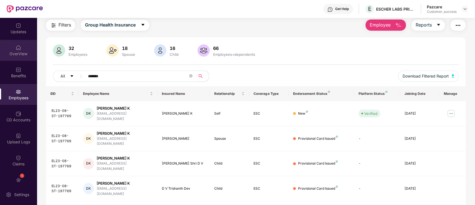
type input "*******"
click at [0, 42] on div "OverView" at bounding box center [18, 50] width 37 height 21
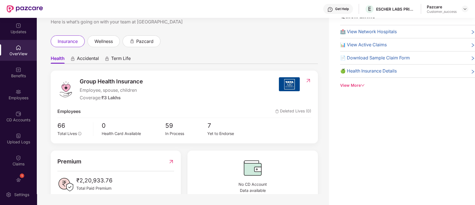
click at [5, 61] on div "Updates OverView Benefits Employees CD Accounts Upload Logs Claims 1 Endorsemen…" at bounding box center [18, 101] width 37 height 166
click at [13, 70] on div "Benefits" at bounding box center [18, 72] width 37 height 21
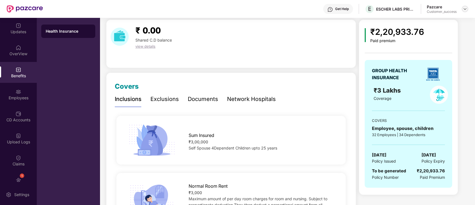
click at [464, 11] on img at bounding box center [465, 9] width 4 height 4
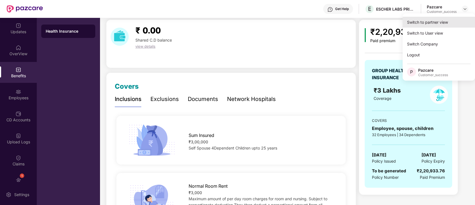
click at [441, 23] on div "Switch to partner view" at bounding box center [439, 22] width 72 height 11
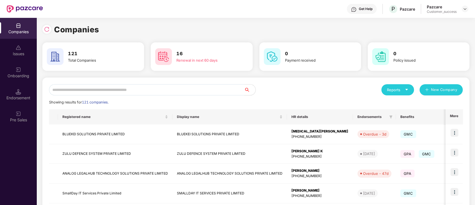
click at [136, 86] on input "text" at bounding box center [146, 89] width 195 height 11
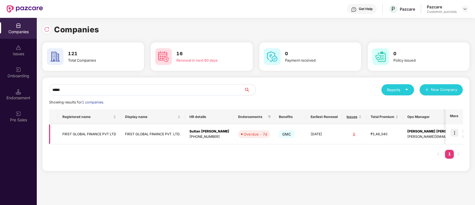
type input "*****"
click at [456, 131] on img at bounding box center [455, 133] width 8 height 8
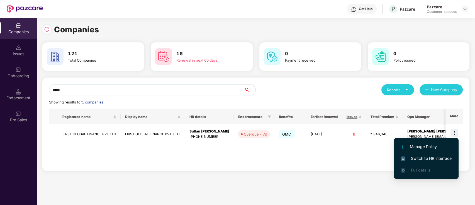
click at [422, 157] on span "Switch to HR interface" at bounding box center [426, 158] width 51 height 6
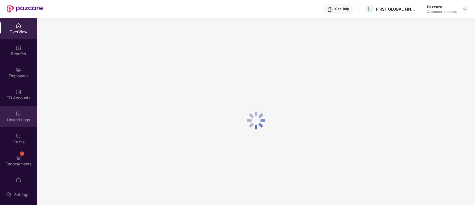
drag, startPoint x: 40, startPoint y: 127, endPoint x: 31, endPoint y: 116, distance: 13.9
click at [37, 125] on div at bounding box center [256, 120] width 438 height 205
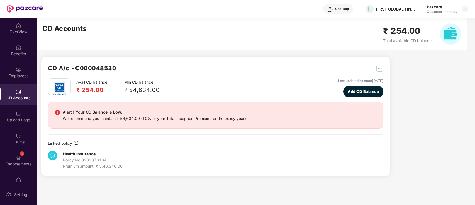
click at [153, 55] on div "CD A/c - C000048530 Avail CD balance ₹ 254.00 Min CD balance ₹ 54,634.00 Last u…" at bounding box center [213, 100] width 353 height 165
